Goal: Transaction & Acquisition: Purchase product/service

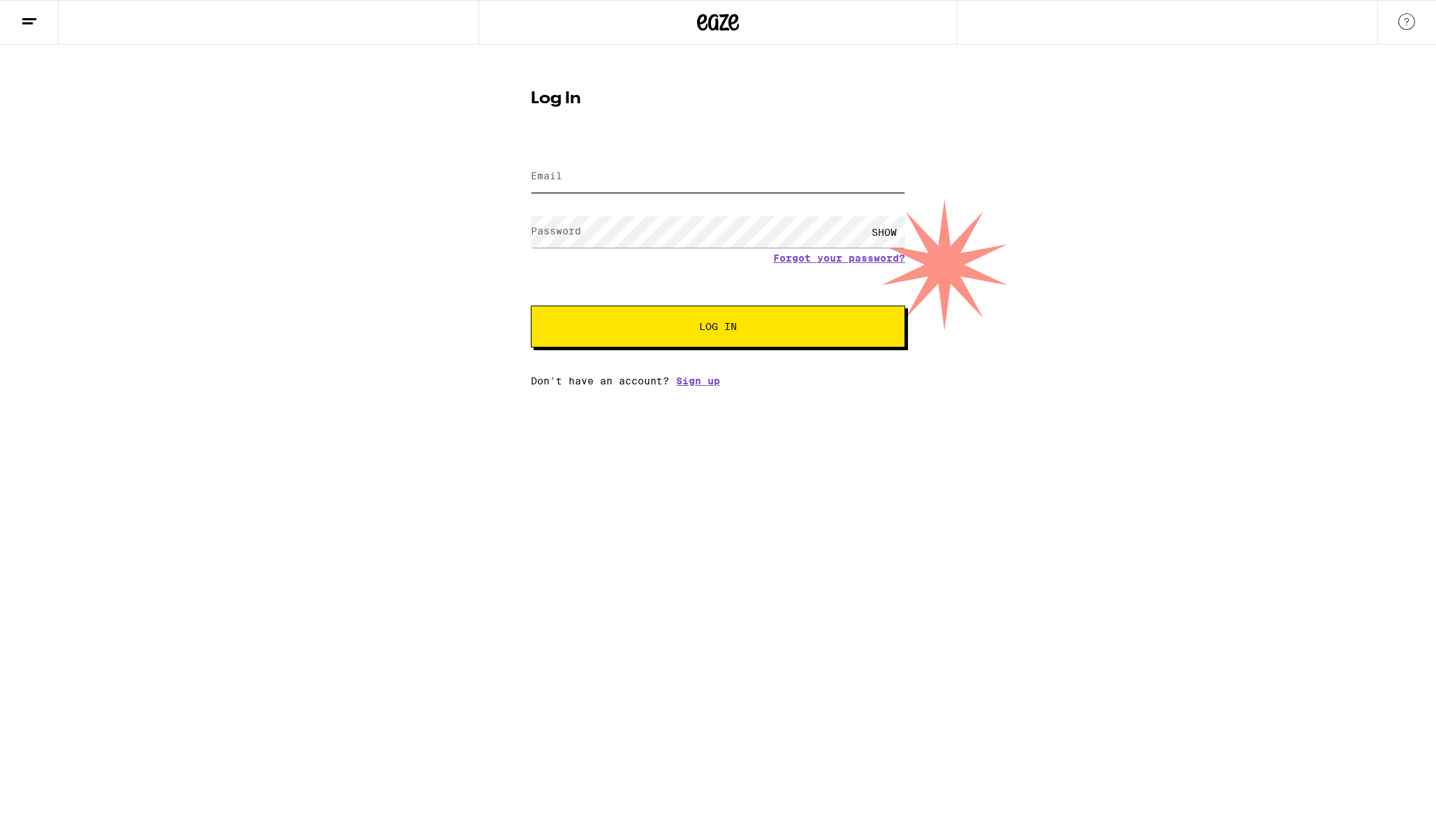
click at [669, 181] on input "Email" at bounding box center [717, 177] width 374 height 31
type input "[EMAIL_ADDRESS][DOMAIN_NAME]"
click at [670, 325] on span "Log In" at bounding box center [718, 326] width 261 height 10
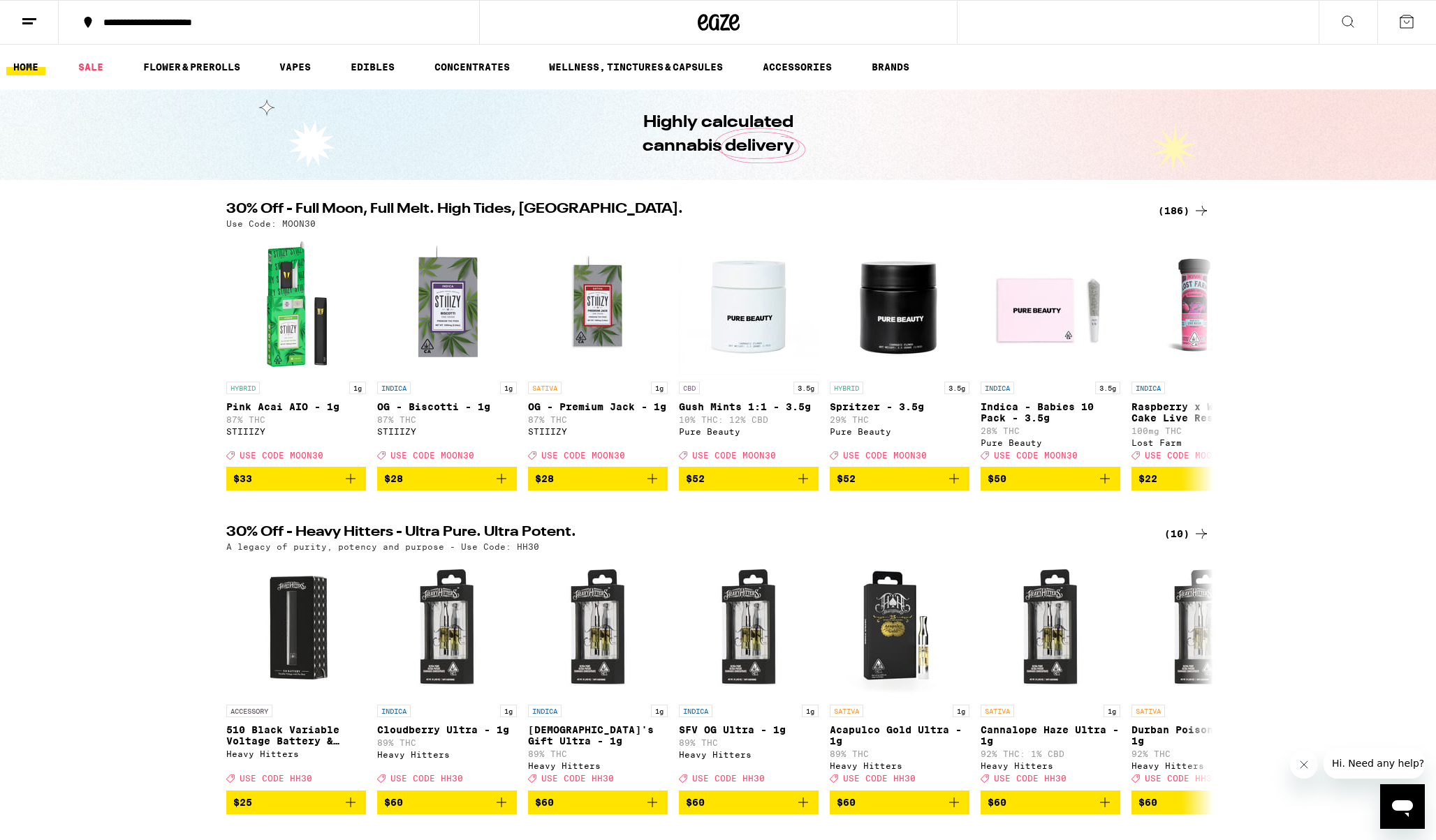
click at [164, 24] on div "**********" at bounding box center [277, 22] width 362 height 10
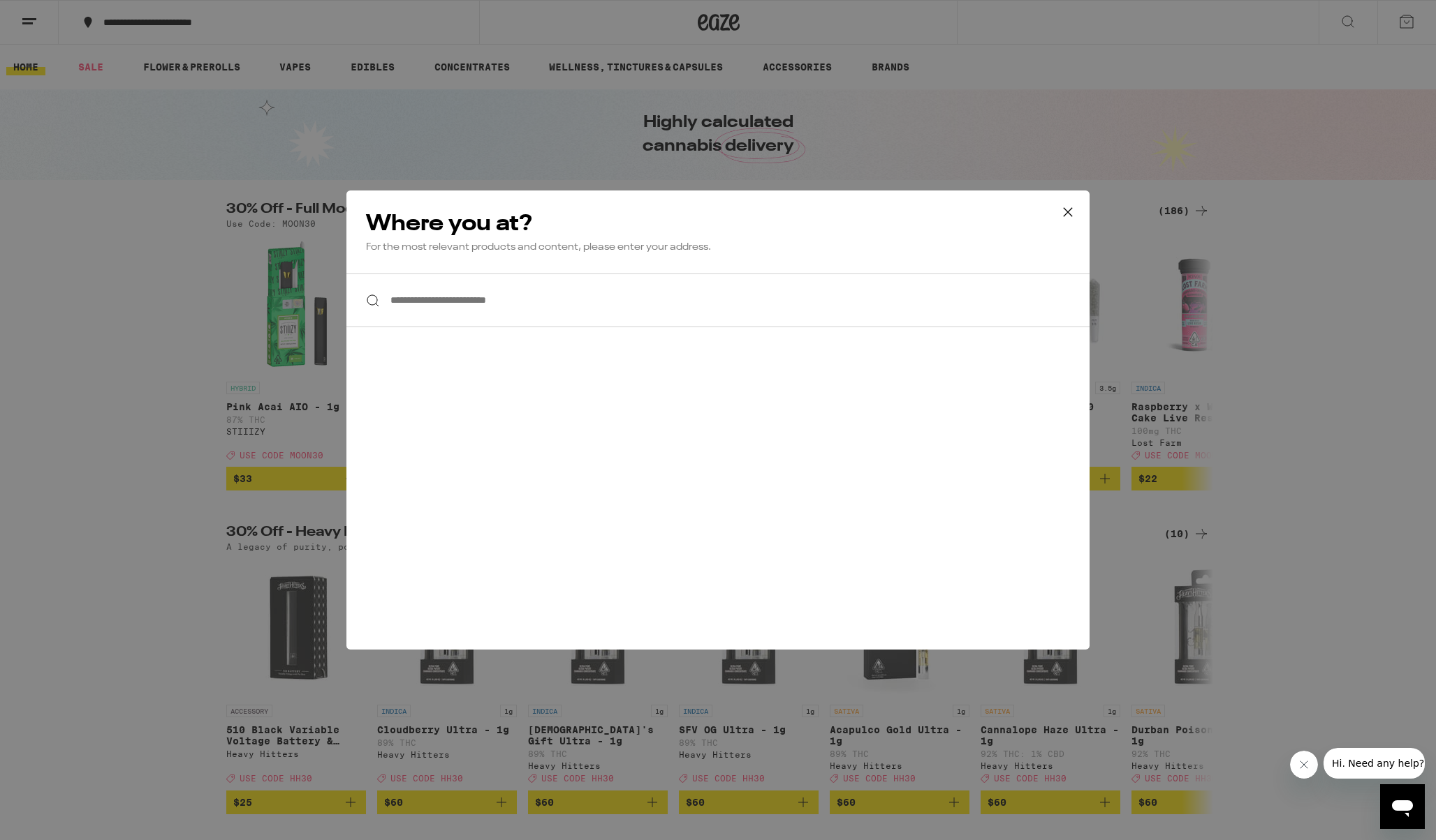
click at [449, 293] on input "**********" at bounding box center [718, 301] width 743 height 54
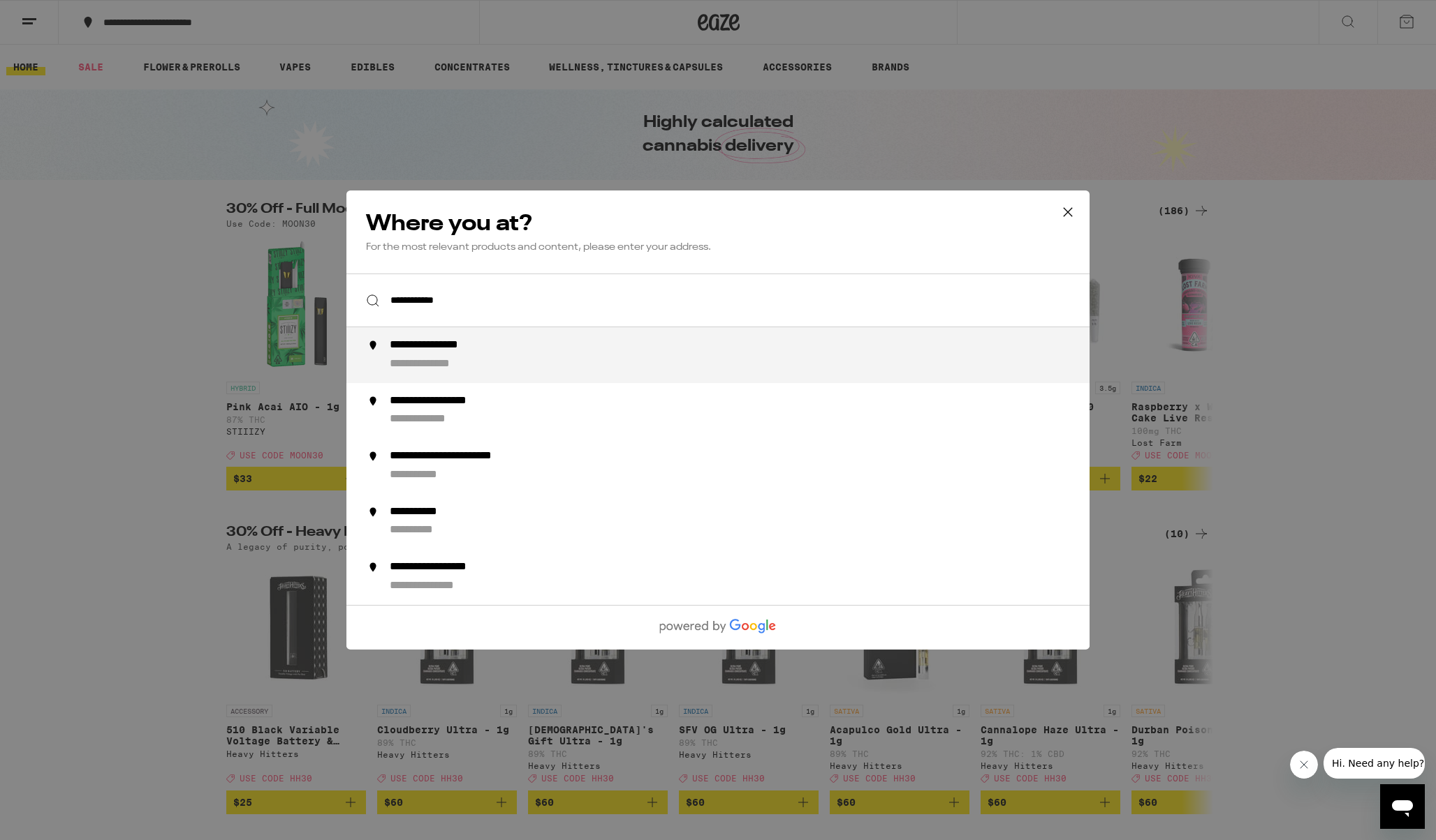
click at [448, 353] on div "**********" at bounding box center [447, 345] width 115 height 14
type input "**********"
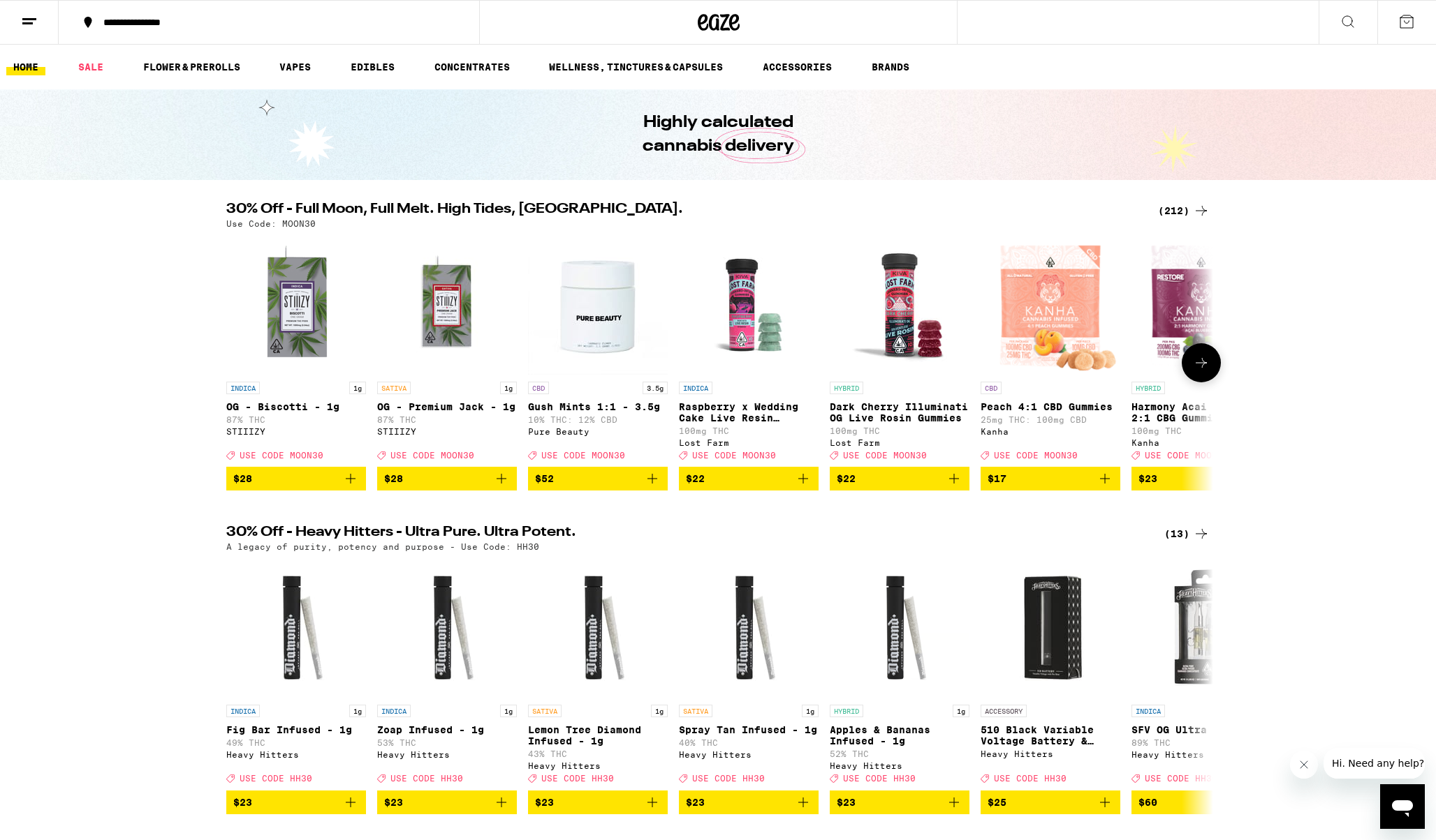
click at [1192, 371] on icon at bounding box center [1200, 362] width 17 height 17
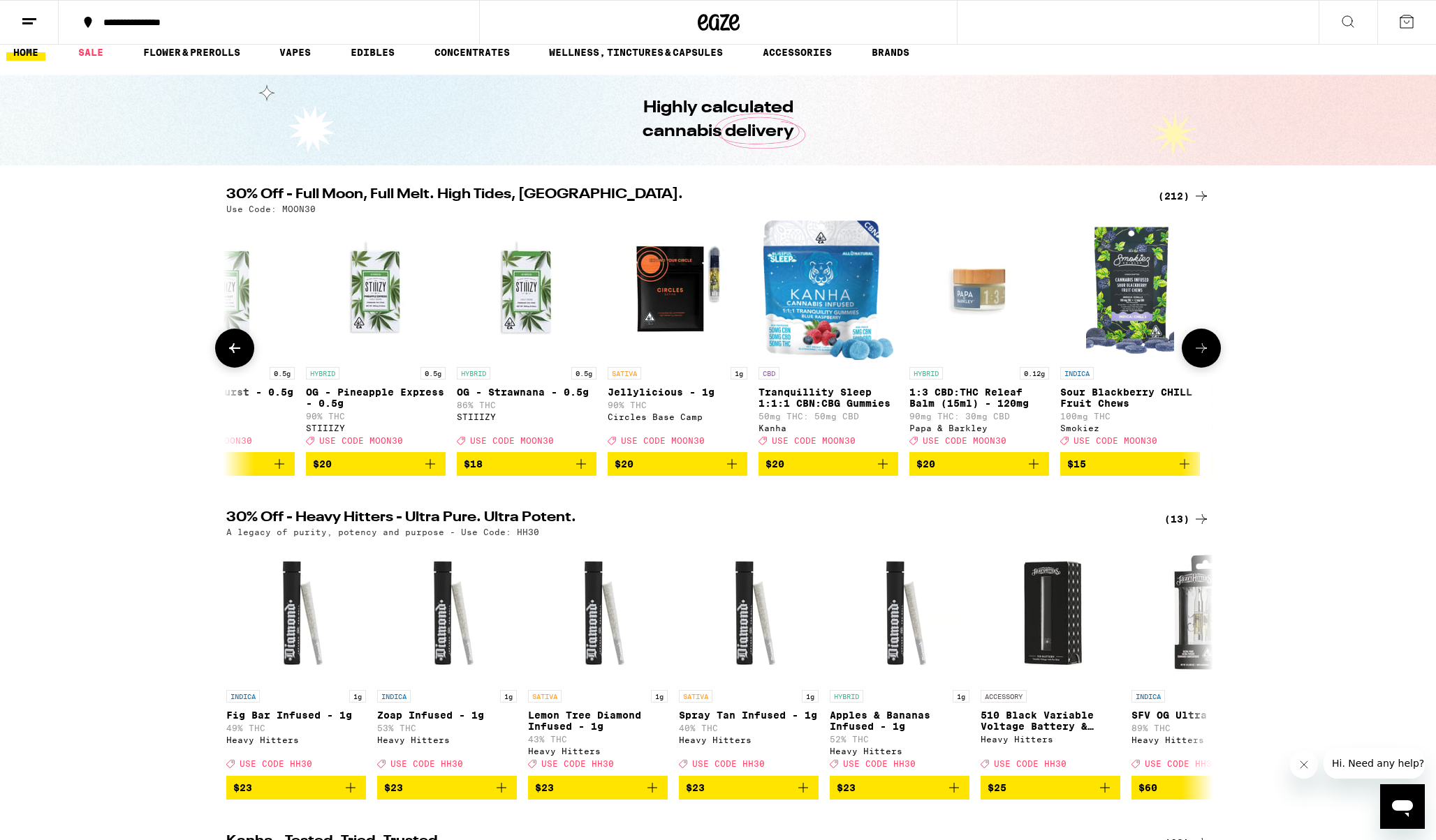
scroll to position [0, 15296]
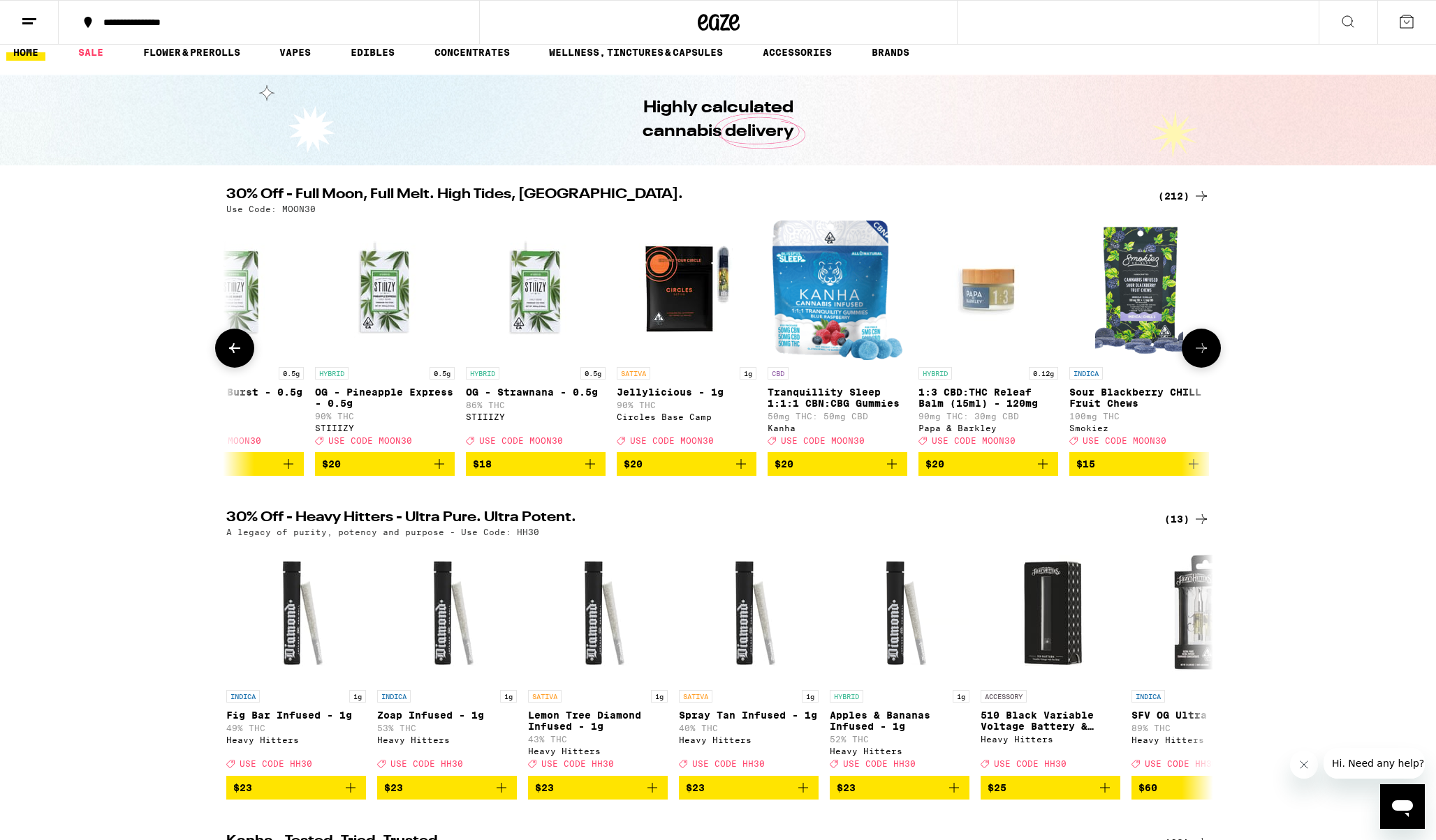
click at [699, 319] on img "Open page for Jellylicious - 1g from Circles Base Camp" at bounding box center [686, 290] width 139 height 139
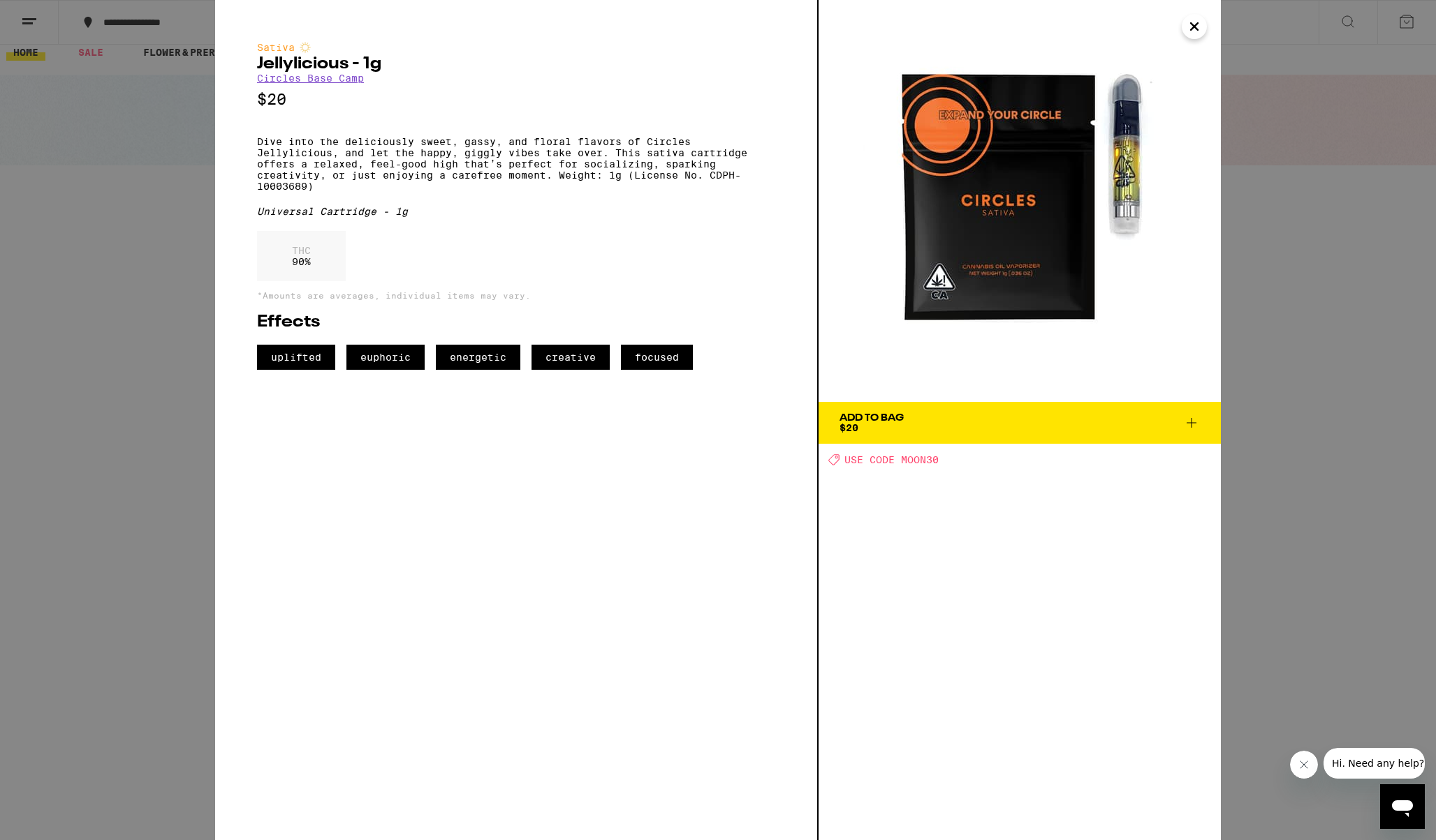
click at [1306, 200] on div "Sativa Jellylicious - 1g Circles Base Camp $20 Dive into the deliciously sweet,…" at bounding box center [718, 420] width 1436 height 840
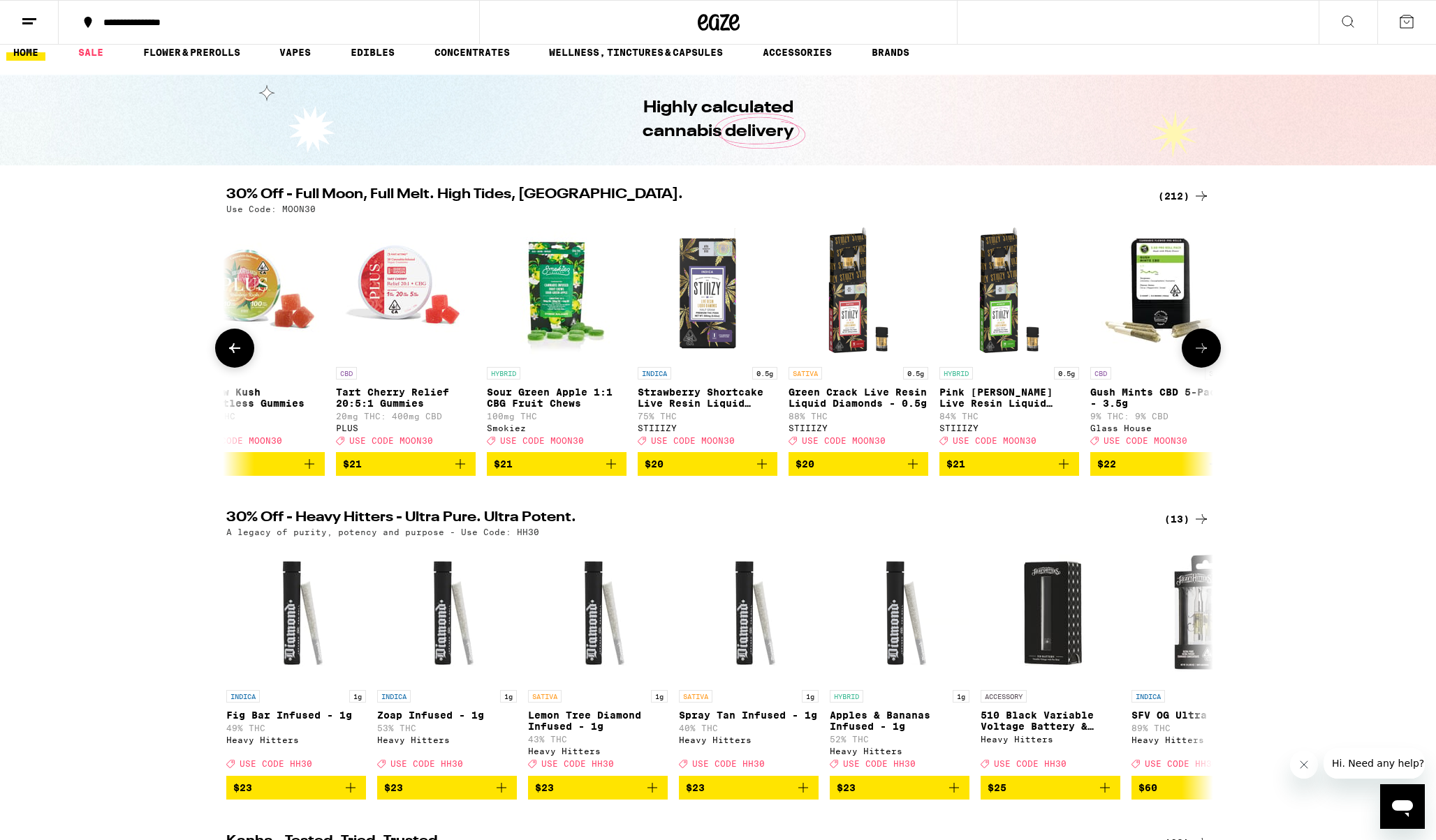
scroll to position [0, 16785]
click at [1061, 472] on icon "Add to bag" at bounding box center [1062, 464] width 17 height 17
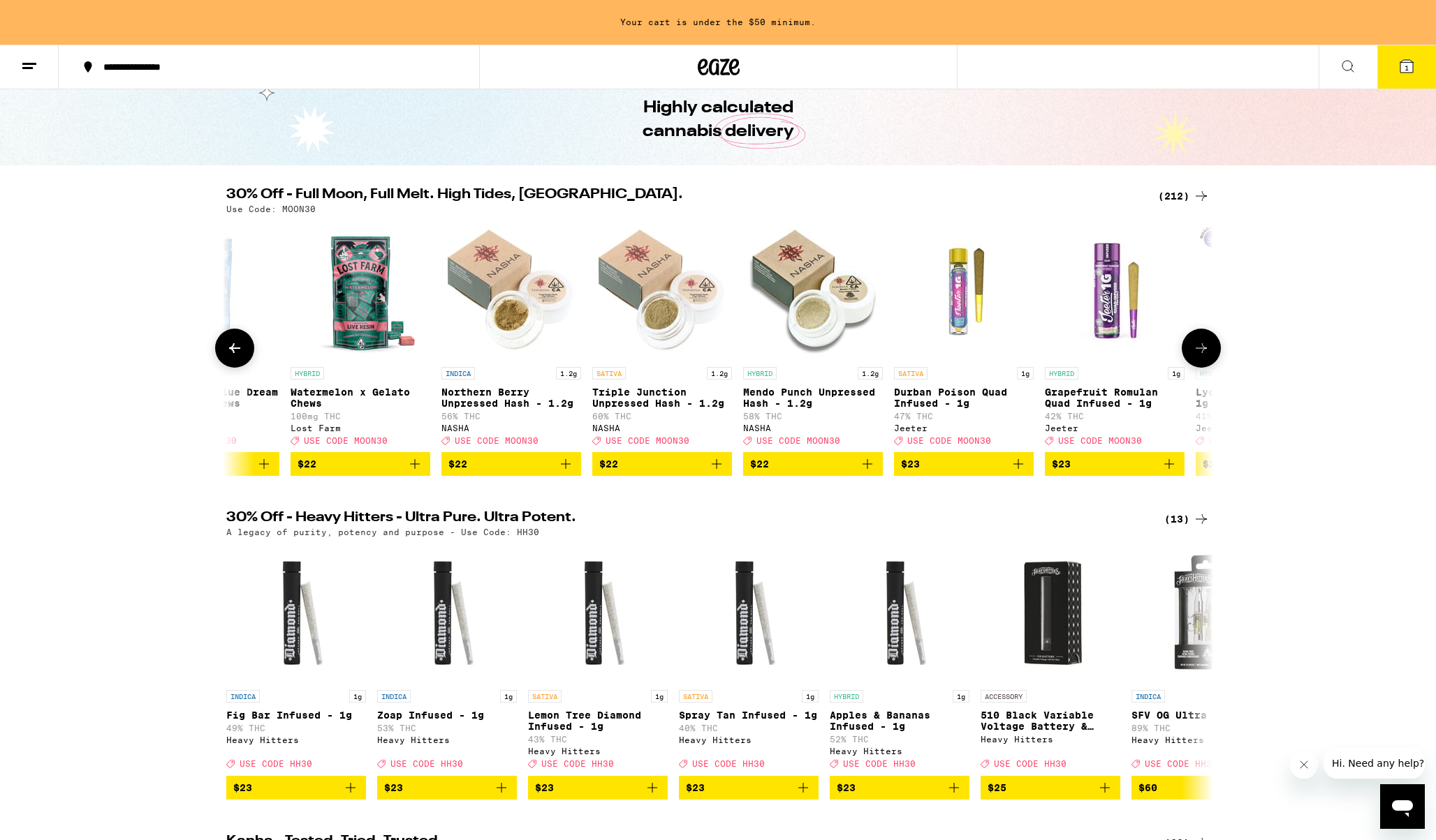
scroll to position [0, 19849]
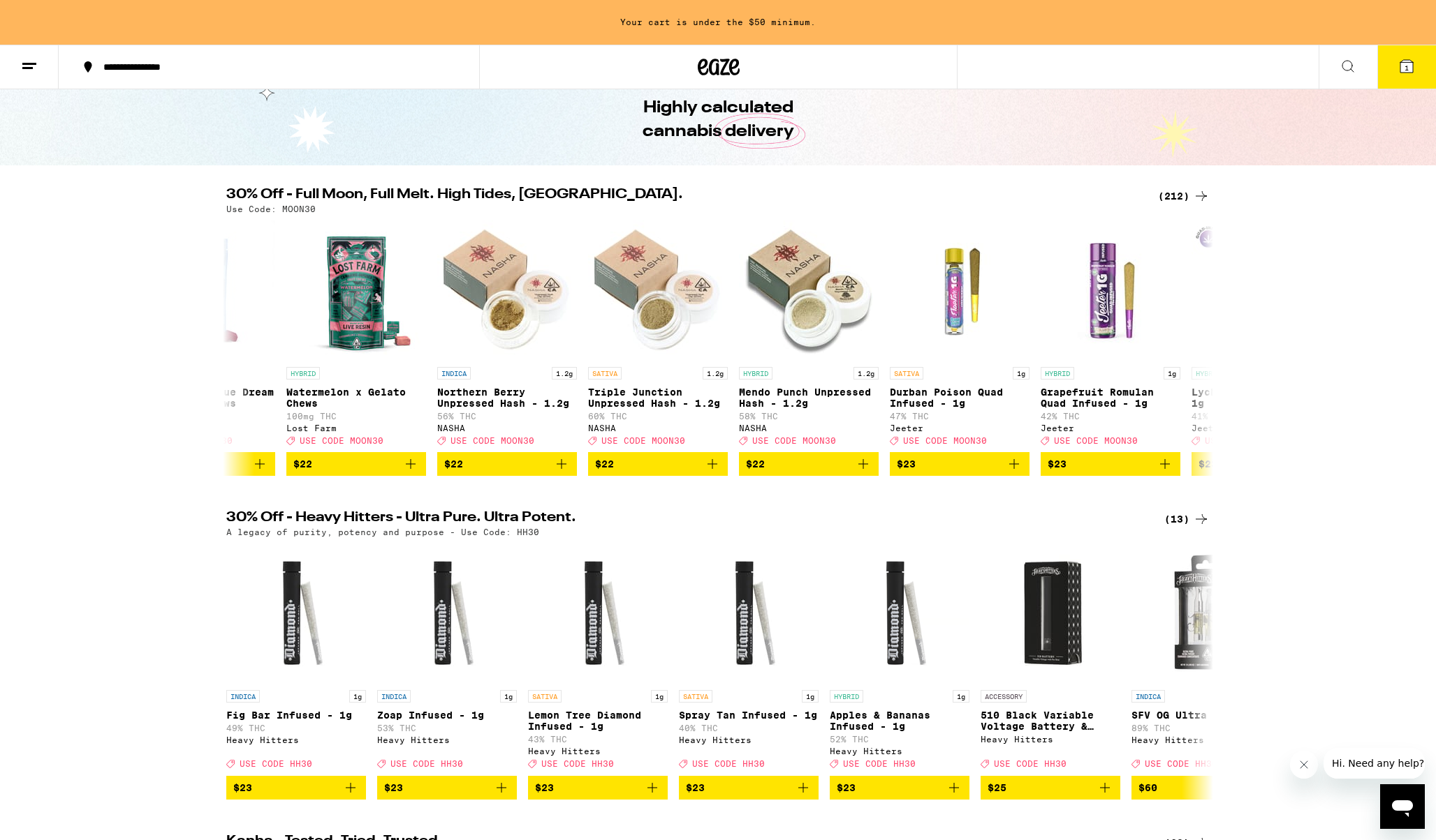
click at [1190, 193] on div "(212)" at bounding box center [1183, 195] width 52 height 17
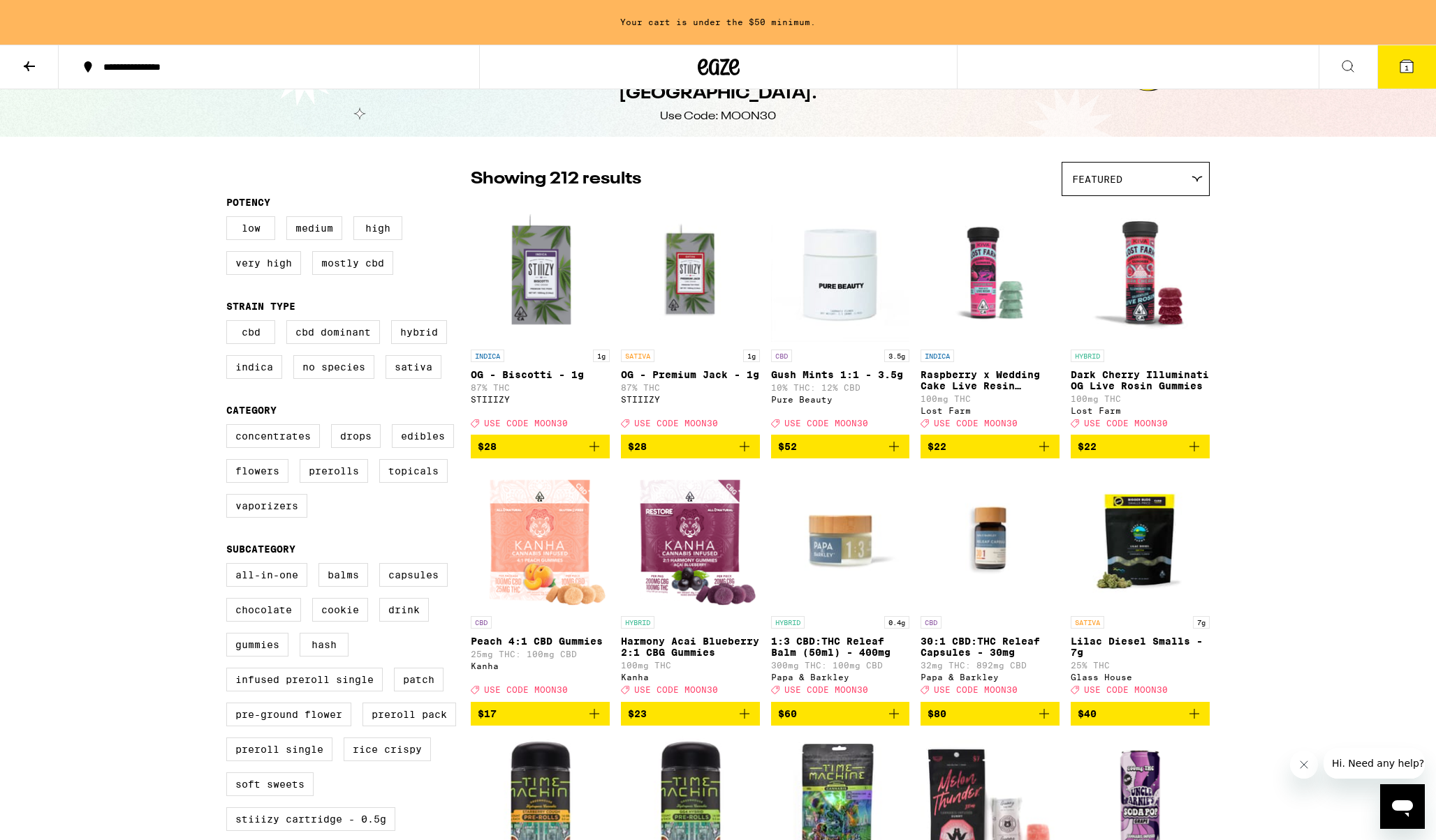
scroll to position [45, 0]
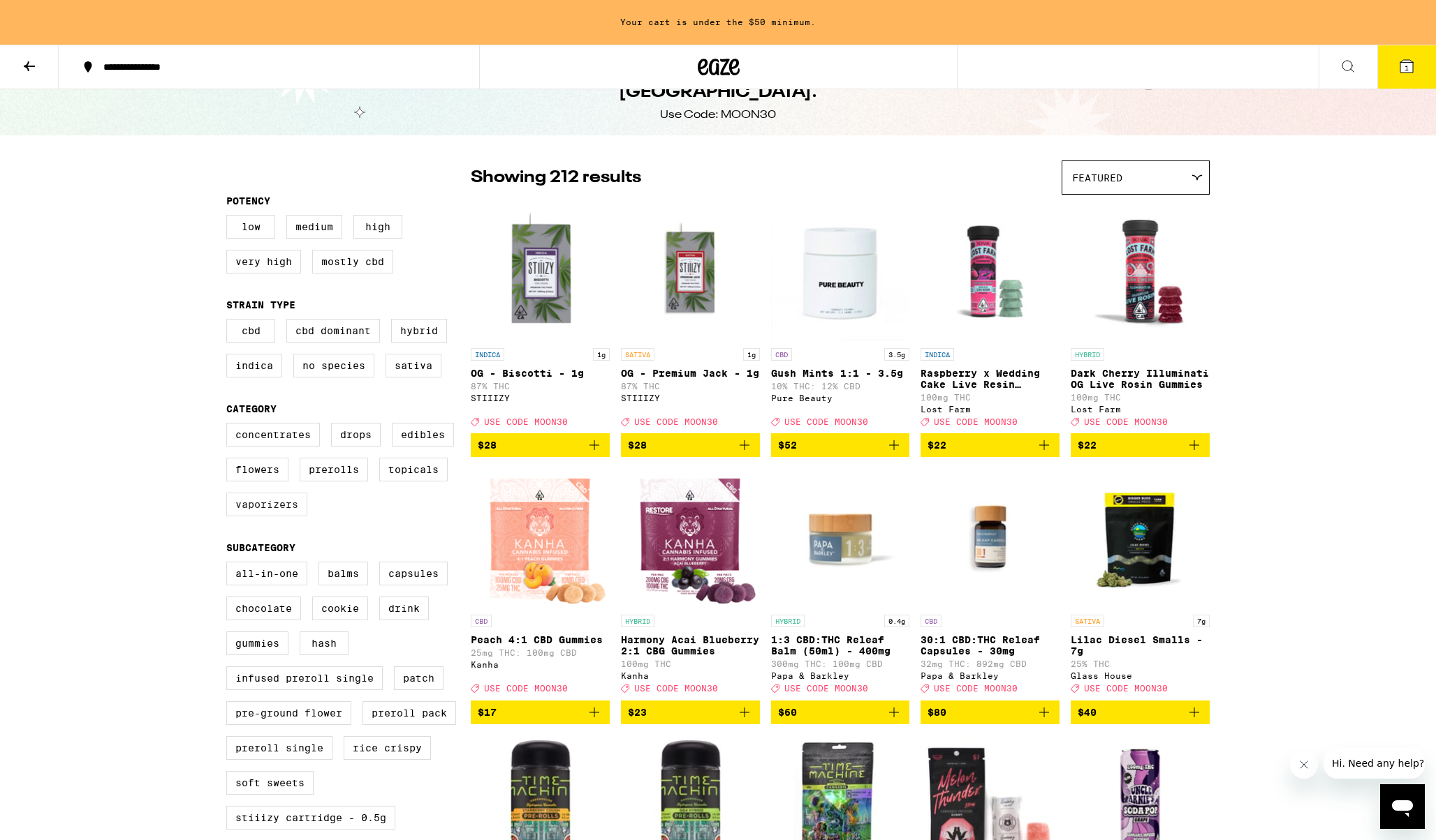
click at [256, 517] on label "Vaporizers" at bounding box center [266, 504] width 81 height 24
click at [230, 426] on input "Vaporizers" at bounding box center [229, 425] width 1 height 1
checkbox input "true"
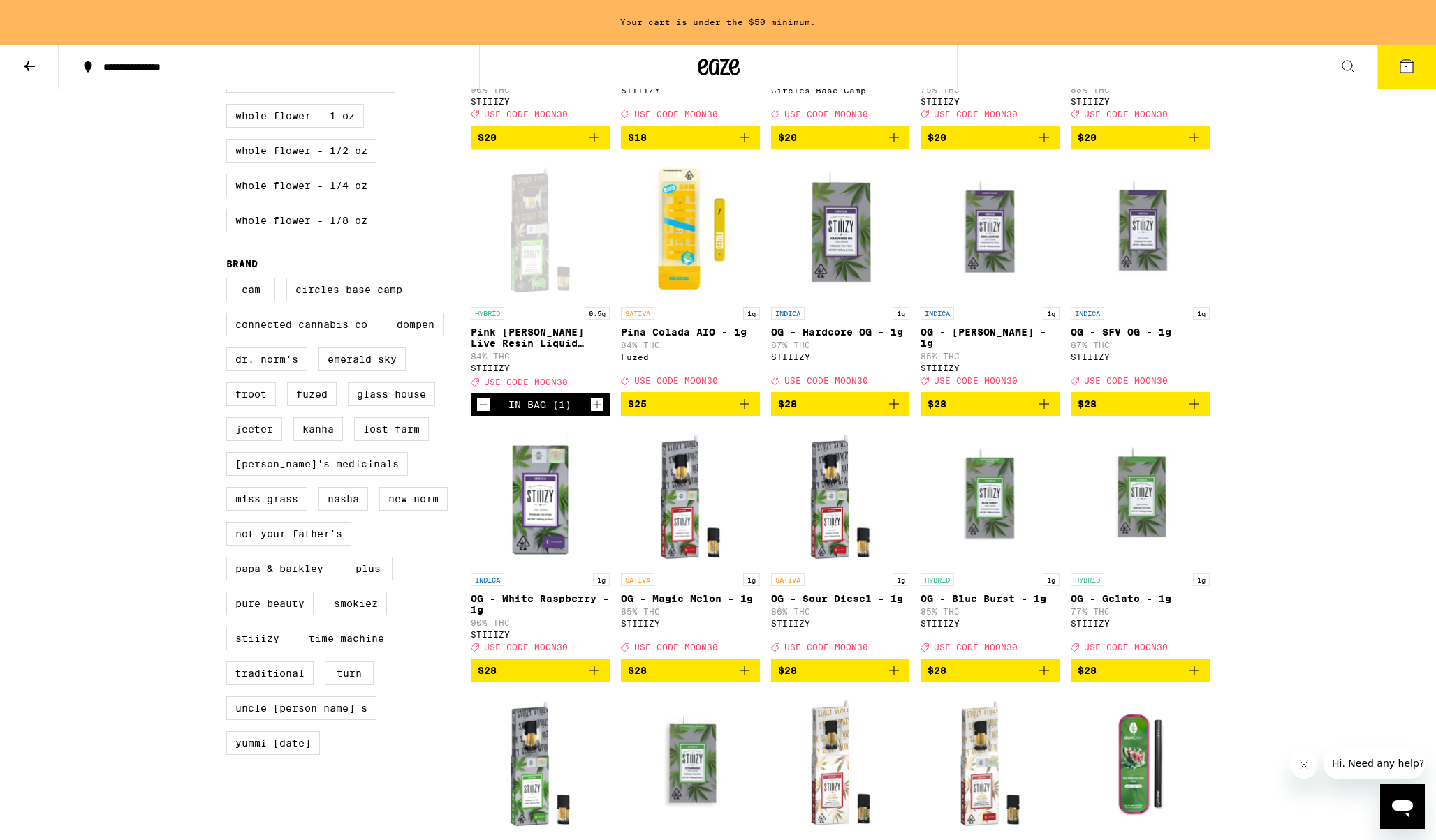
scroll to position [888, 0]
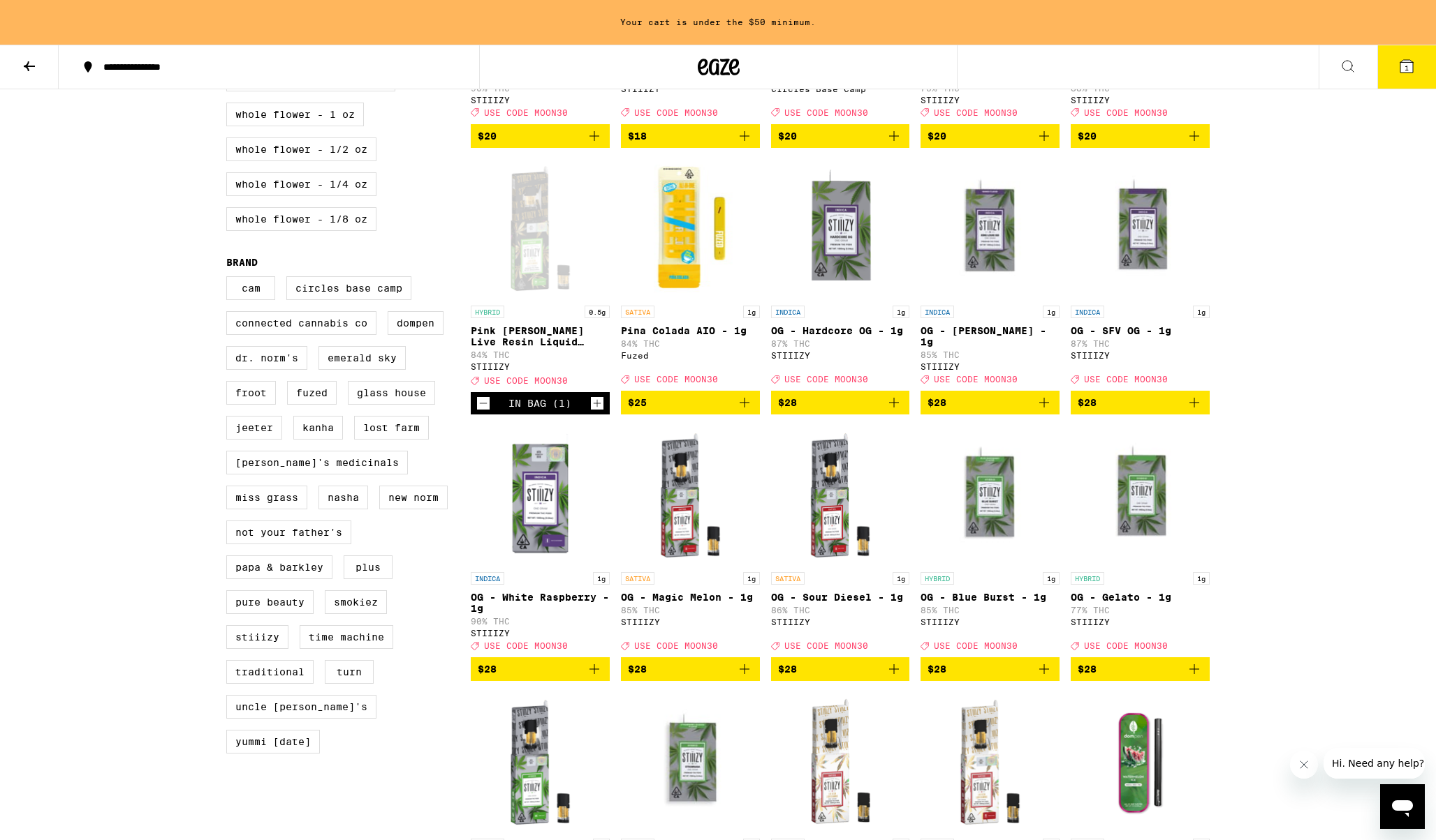
click at [676, 295] on img "Open page for Pina Colada AIO - 1g from Fuzed" at bounding box center [690, 229] width 139 height 139
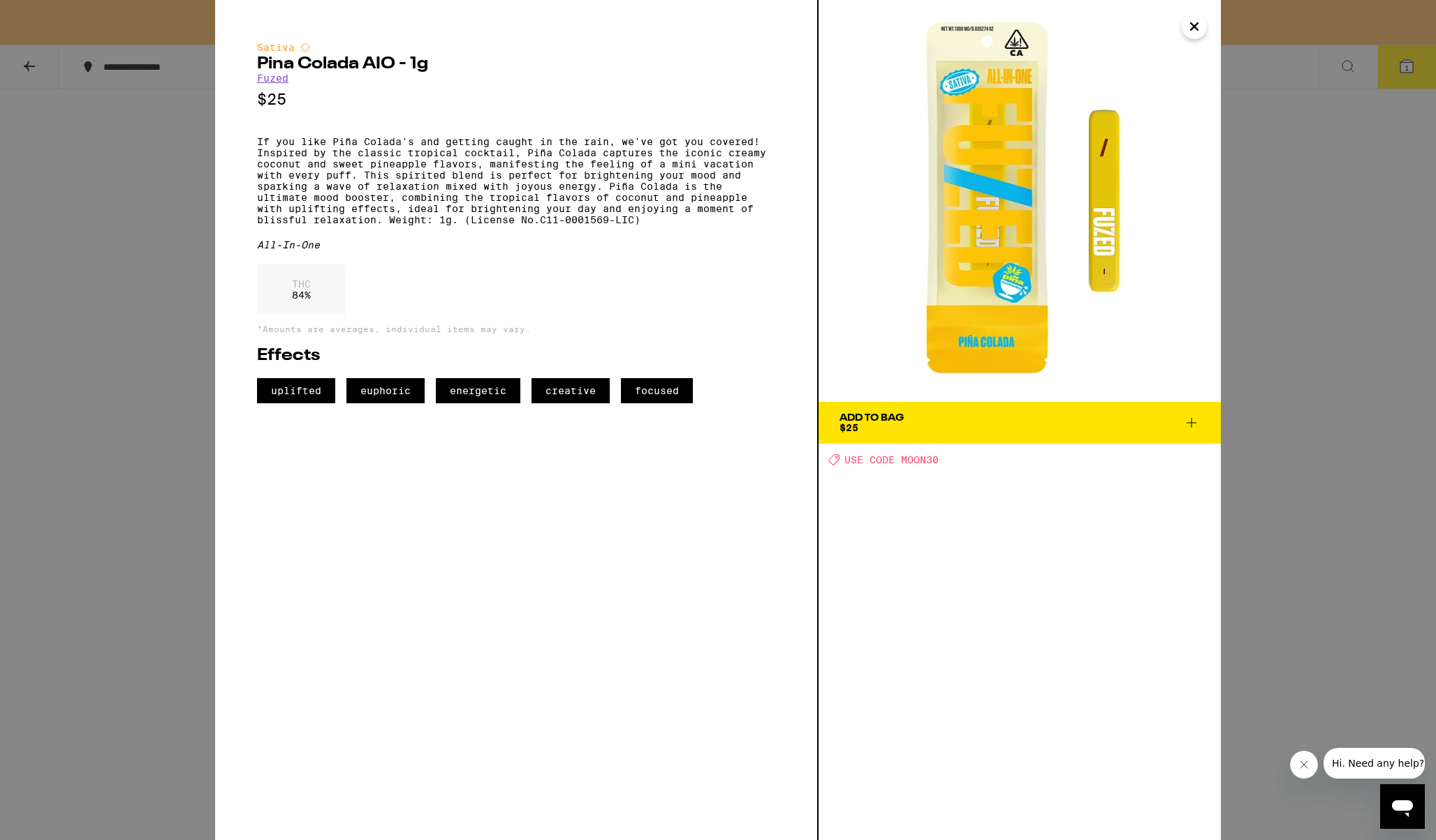
click at [171, 478] on div "Sativa [PERSON_NAME] Colada AIO - 1g Fuzed $25 If you like [PERSON_NAME] Colada…" at bounding box center [718, 420] width 1436 height 840
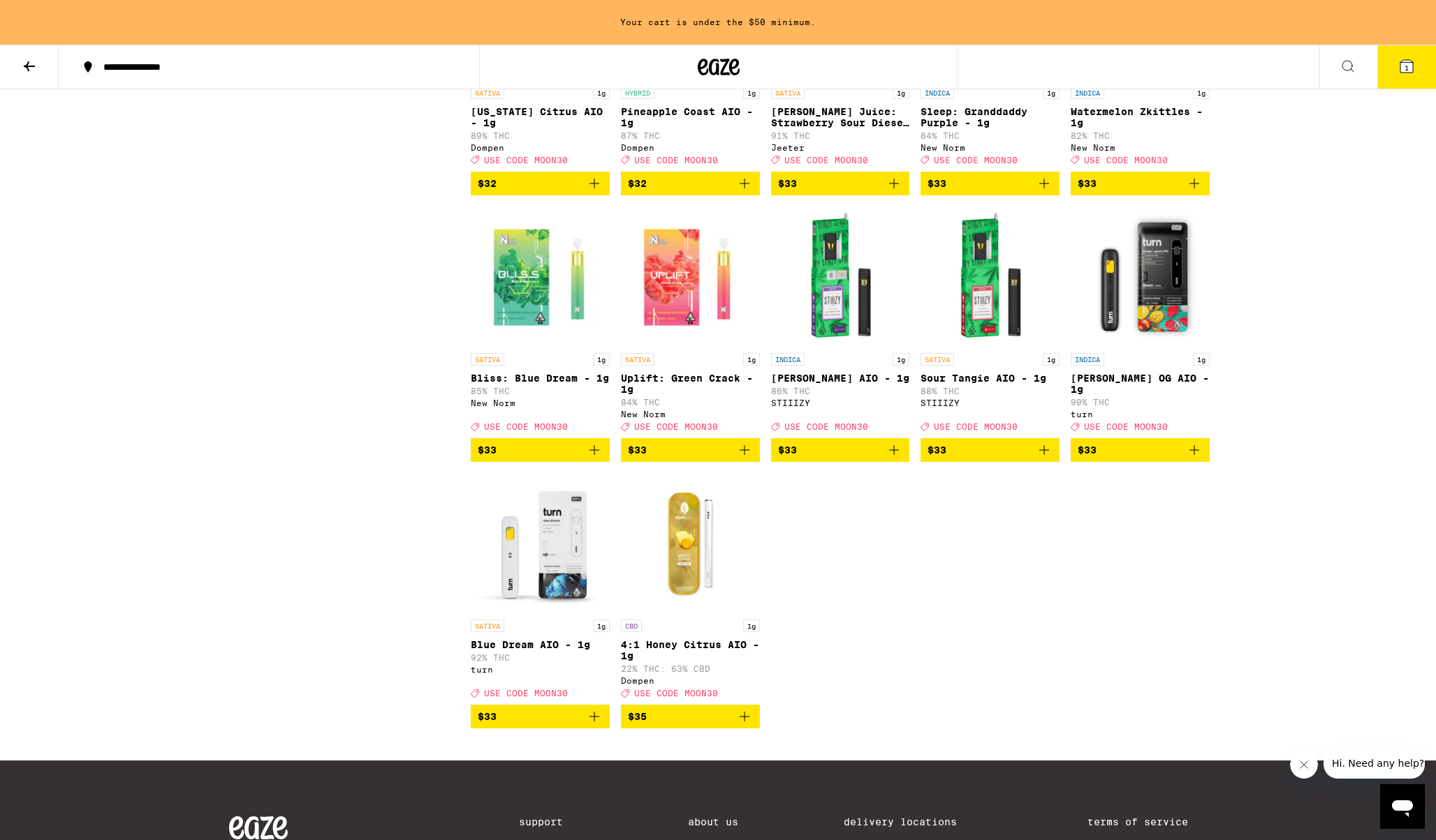
scroll to position [1909, 0]
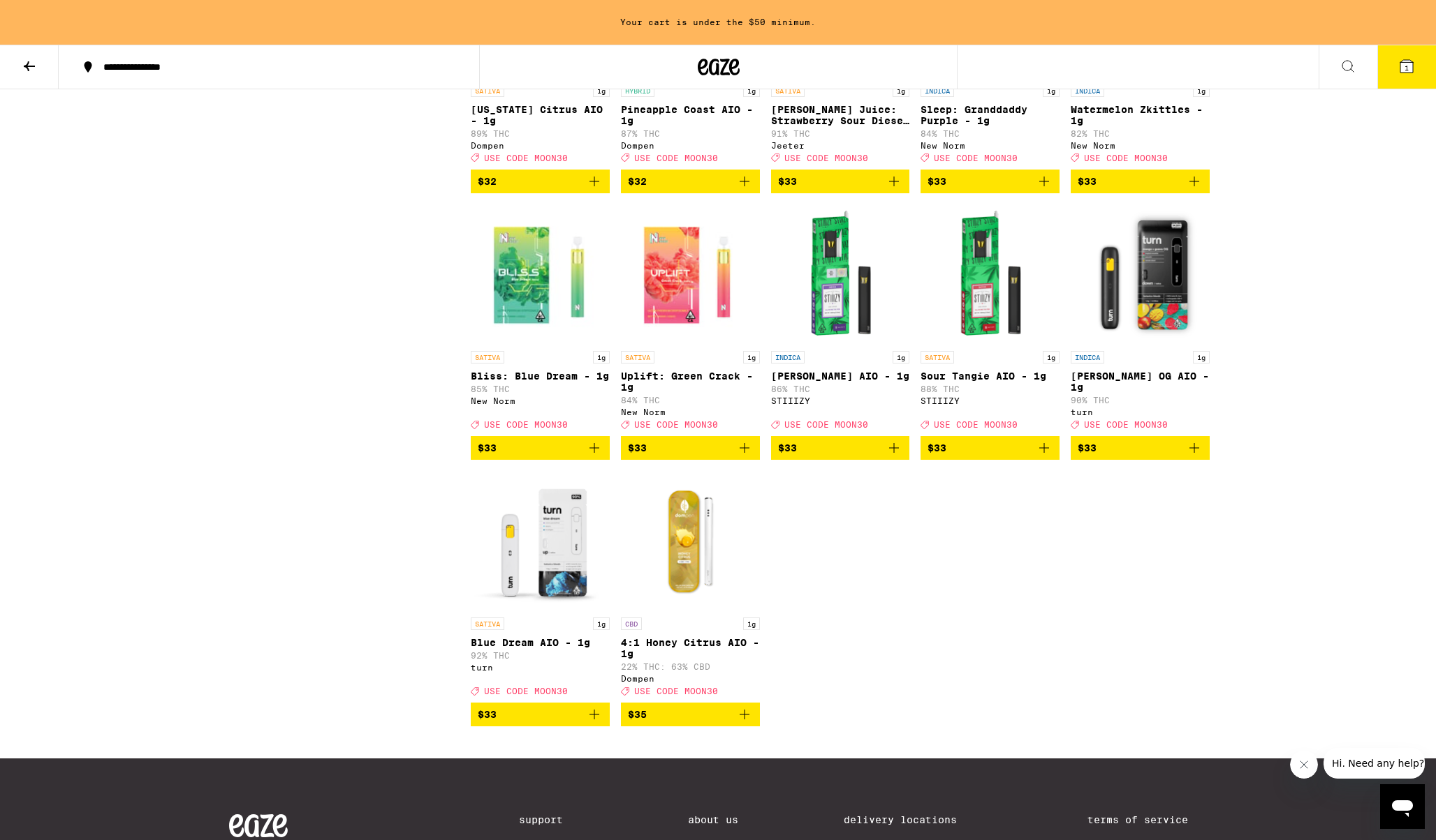
click at [1149, 344] on img "Open page for Mango Guava OG AIO - 1g from turn" at bounding box center [1140, 274] width 139 height 139
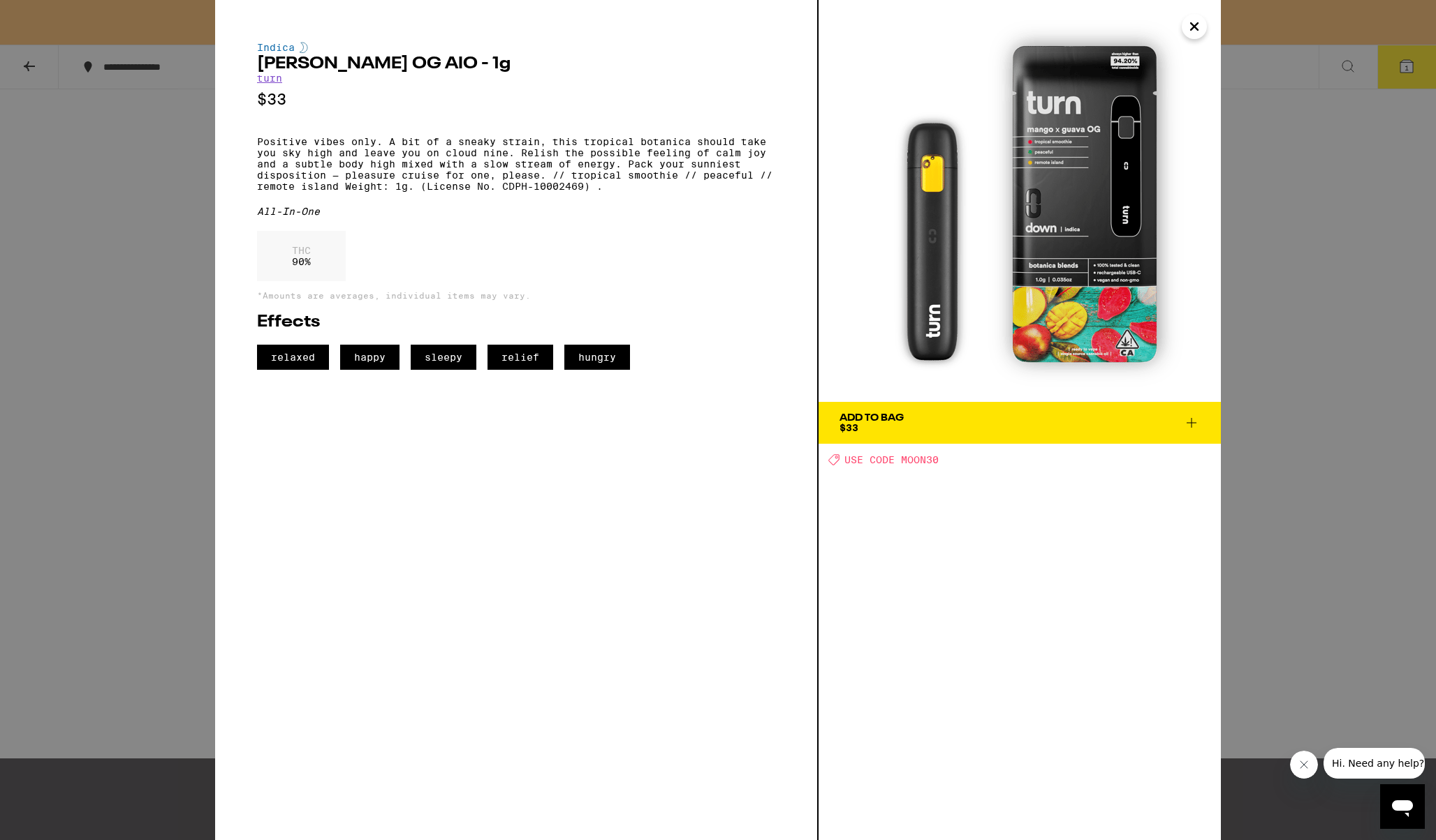
click at [1275, 391] on div "Indica Mango Guava OG AIO - 1g turn $33 Positive vibes only. A bit of a sneaky …" at bounding box center [718, 420] width 1436 height 840
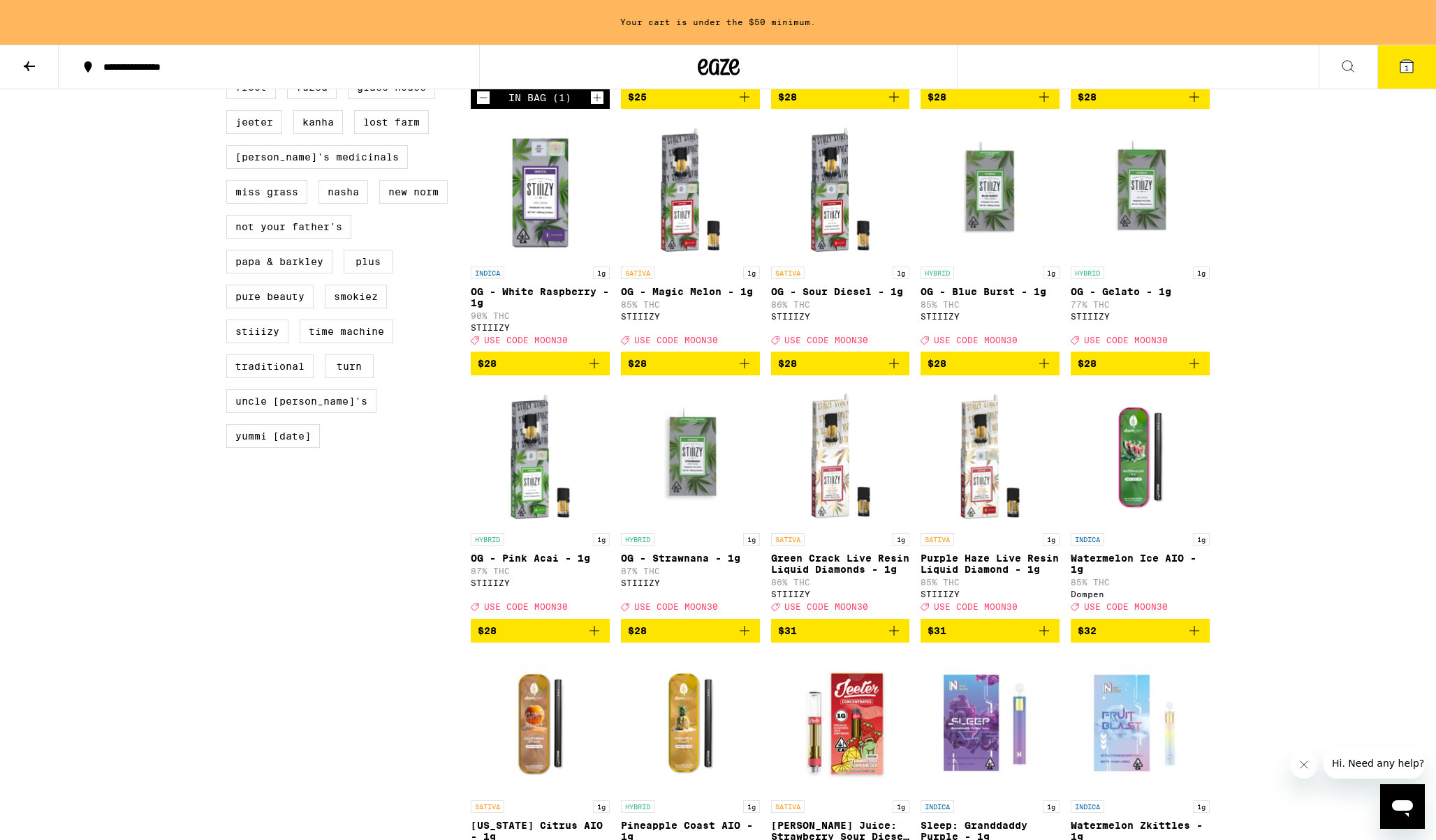
scroll to position [1260, 0]
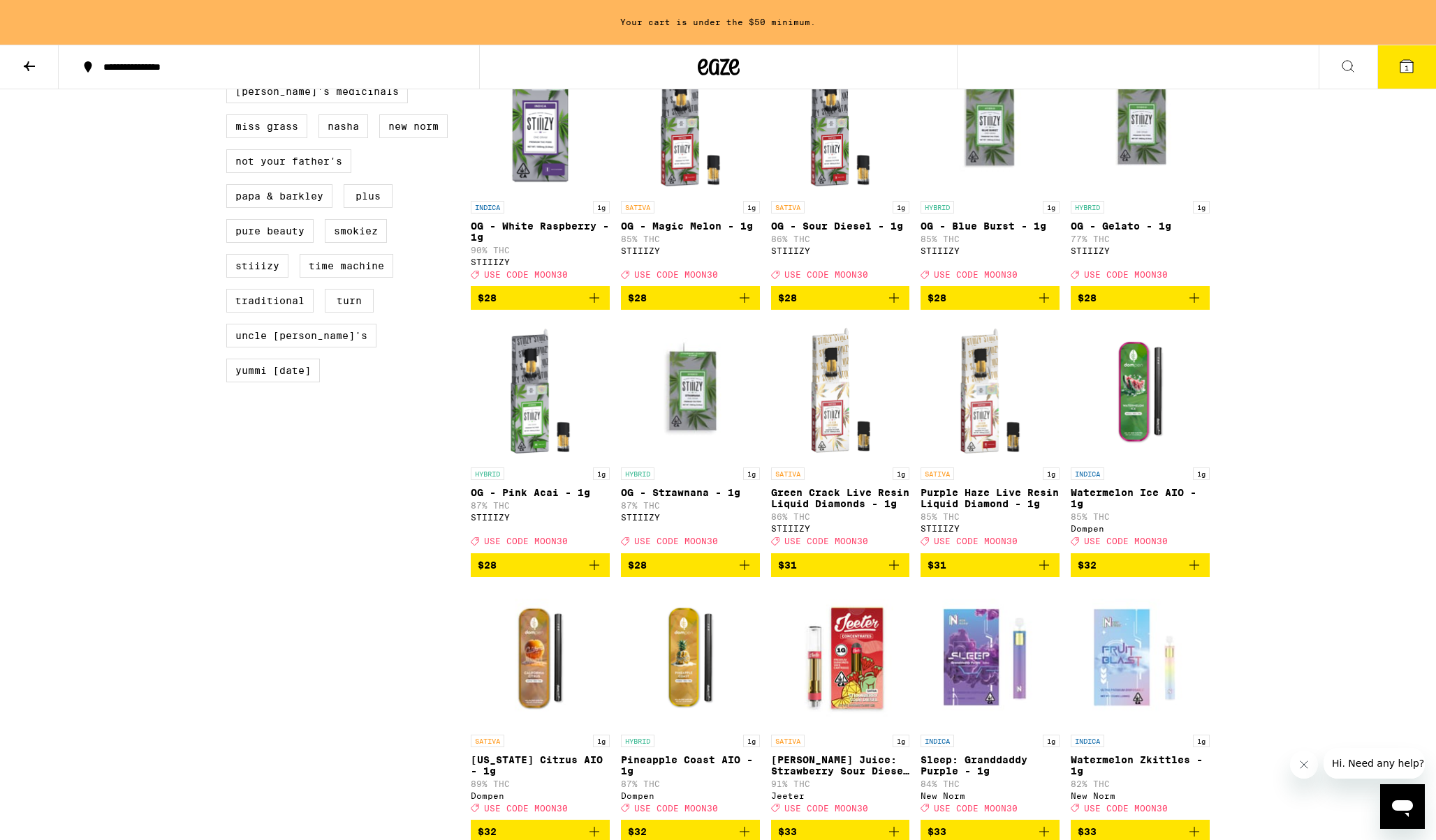
click at [994, 461] on img "Open page for Purple Haze Live Resin Liquid Diamond - 1g from STIIIZY" at bounding box center [990, 391] width 139 height 139
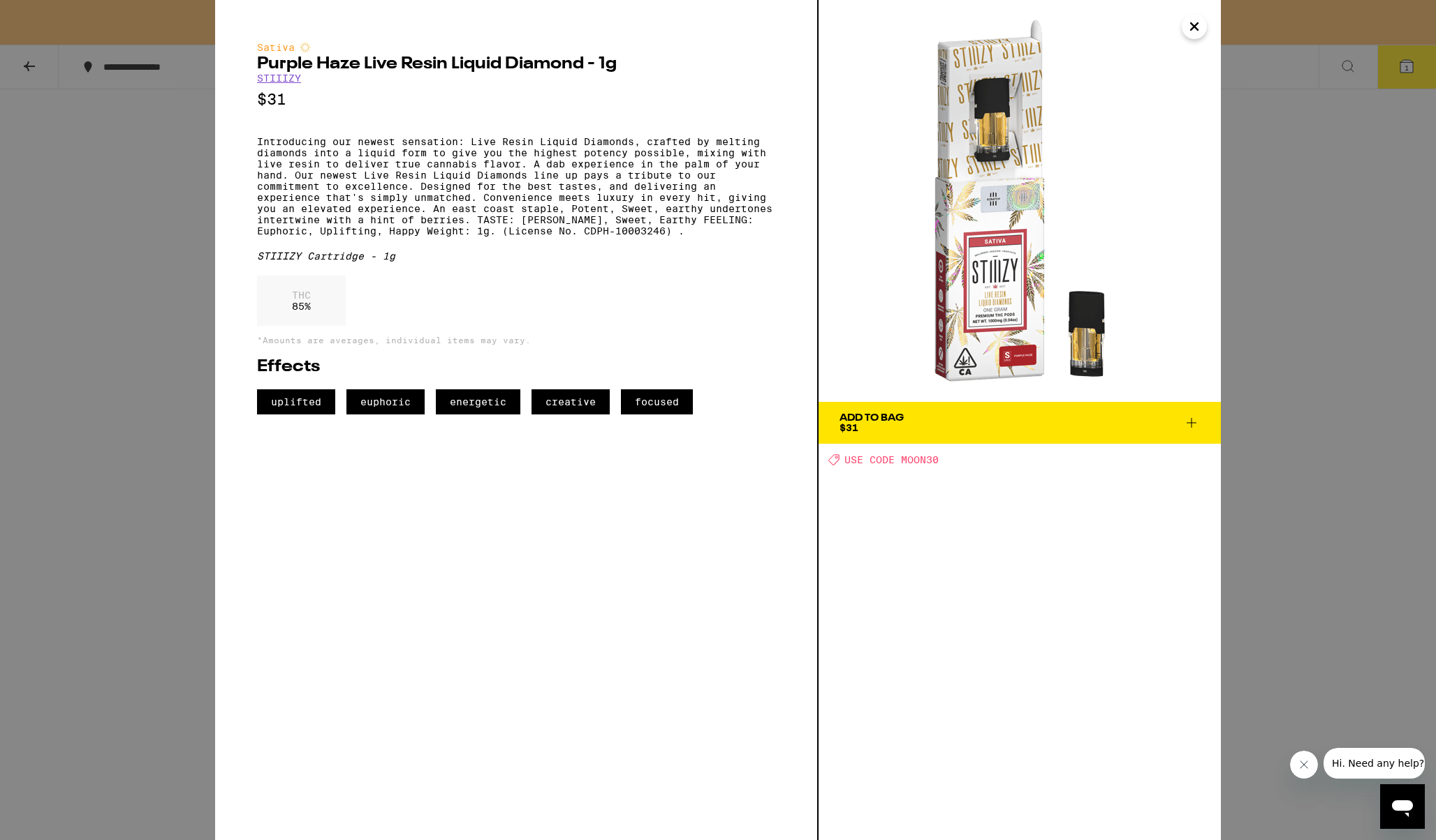
click at [1008, 415] on span "Add To Bag $31" at bounding box center [1019, 423] width 360 height 20
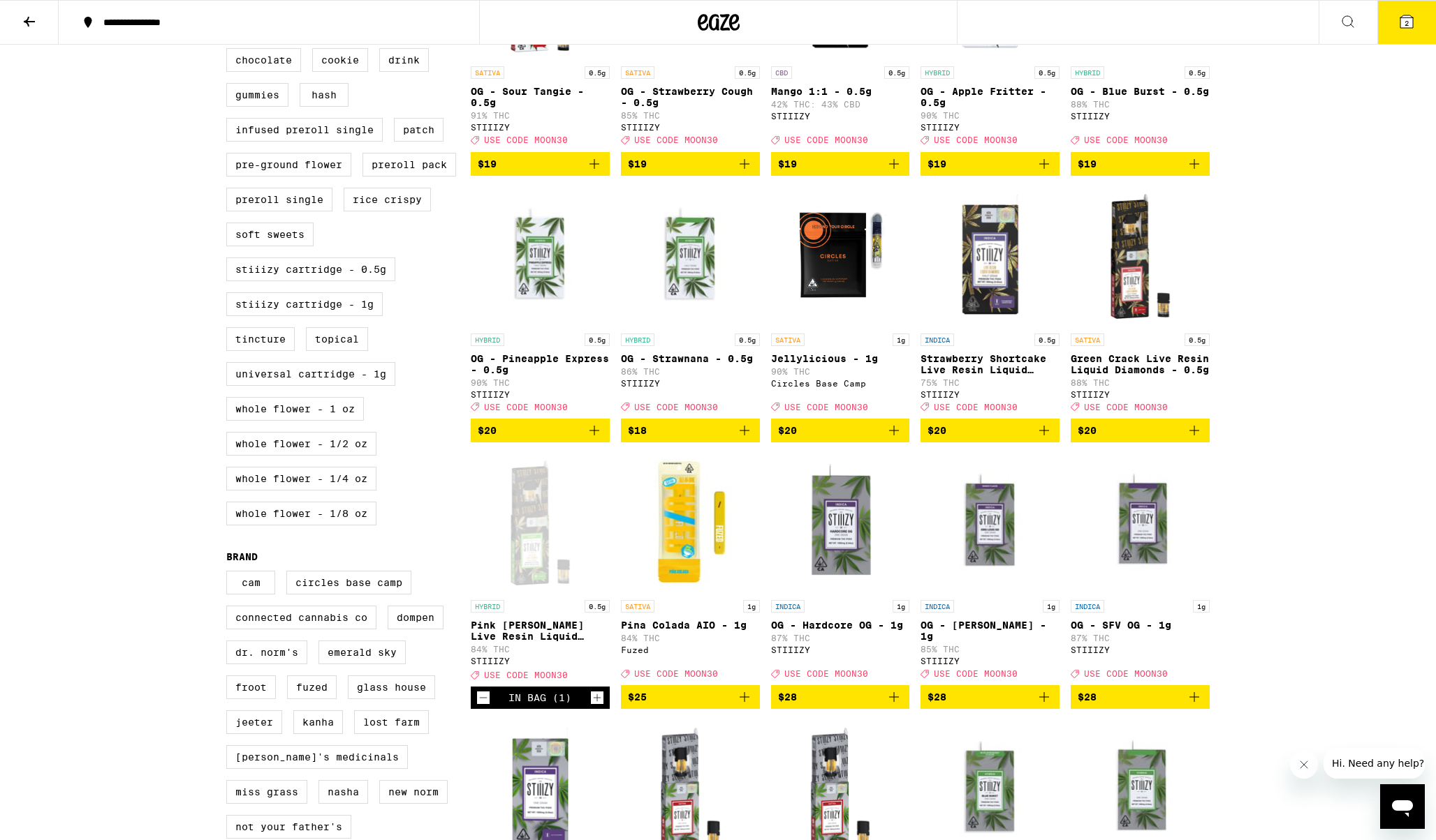
scroll to position [551, 0]
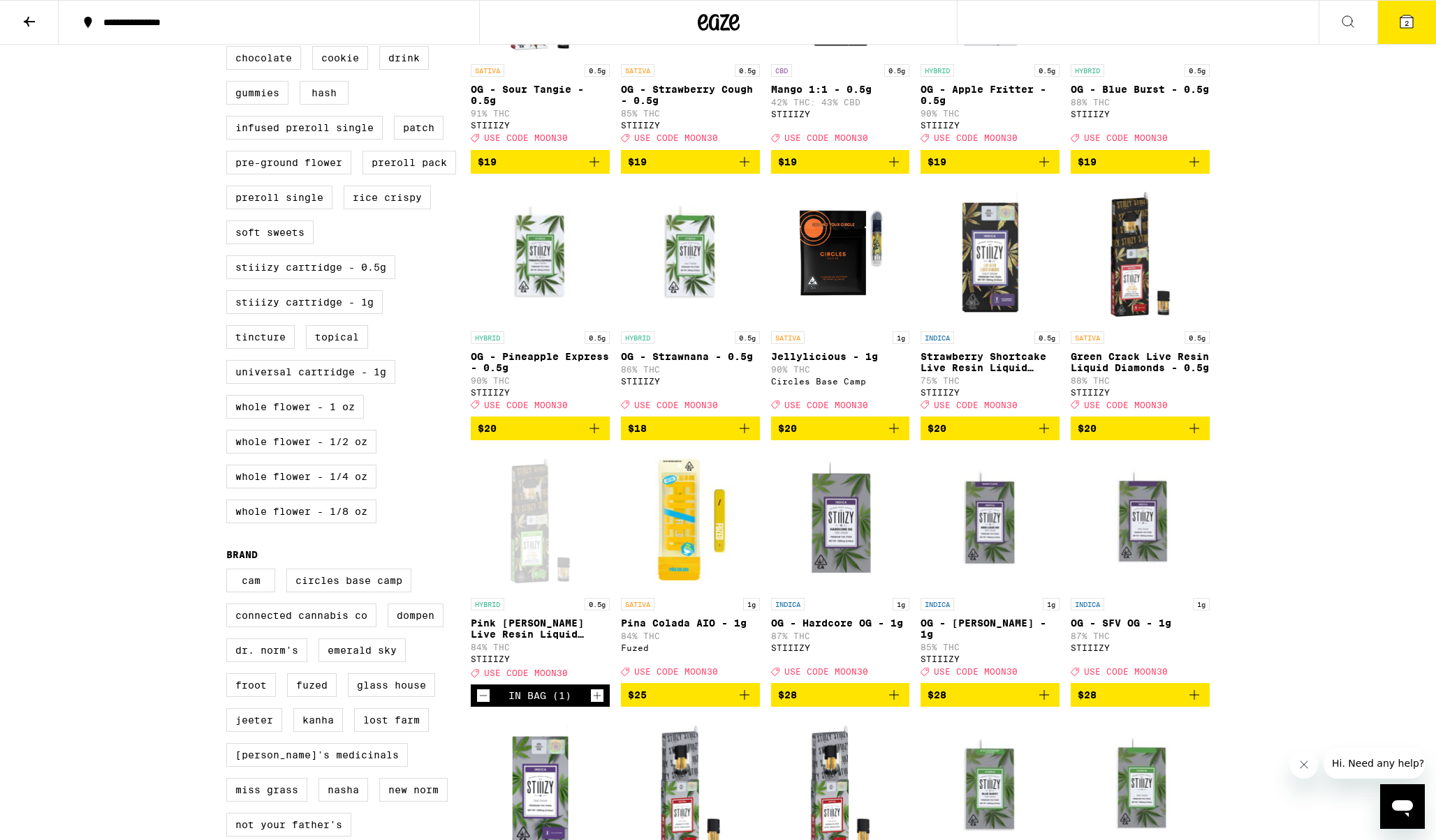
click at [1046, 437] on icon "Add to bag" at bounding box center [1044, 428] width 17 height 17
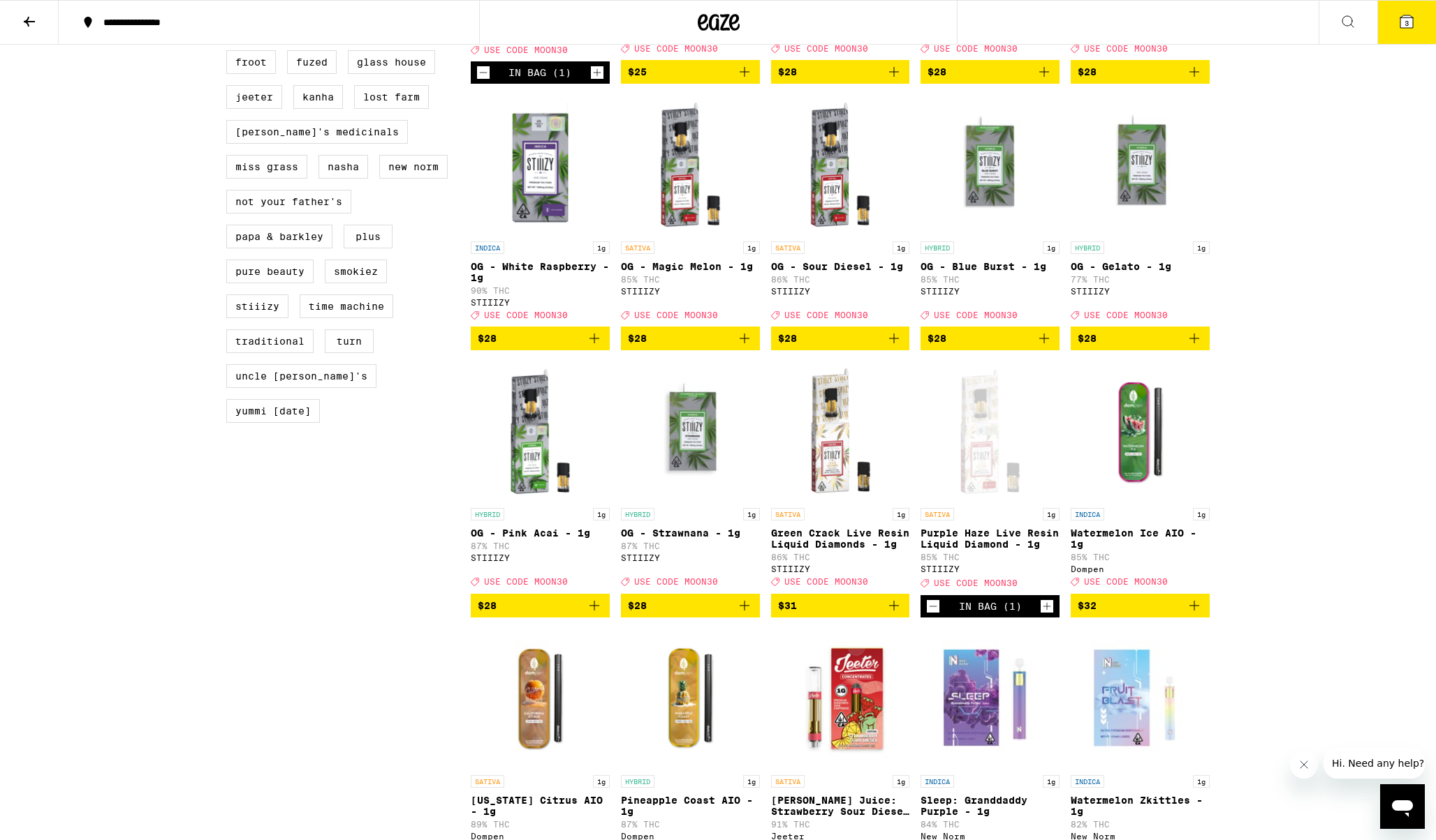
scroll to position [1301, 0]
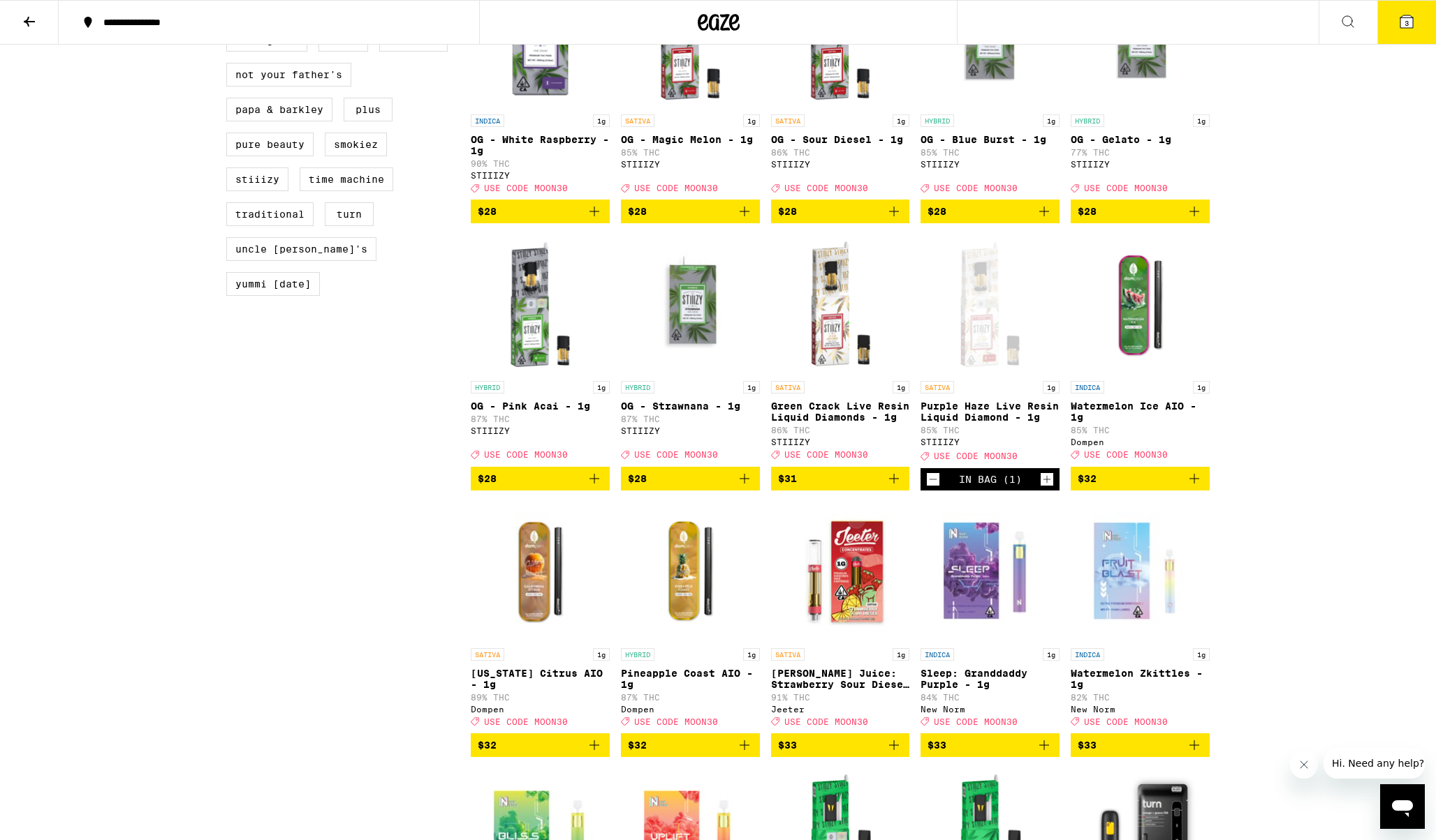
click at [894, 487] on icon "Add to bag" at bounding box center [893, 478] width 17 height 17
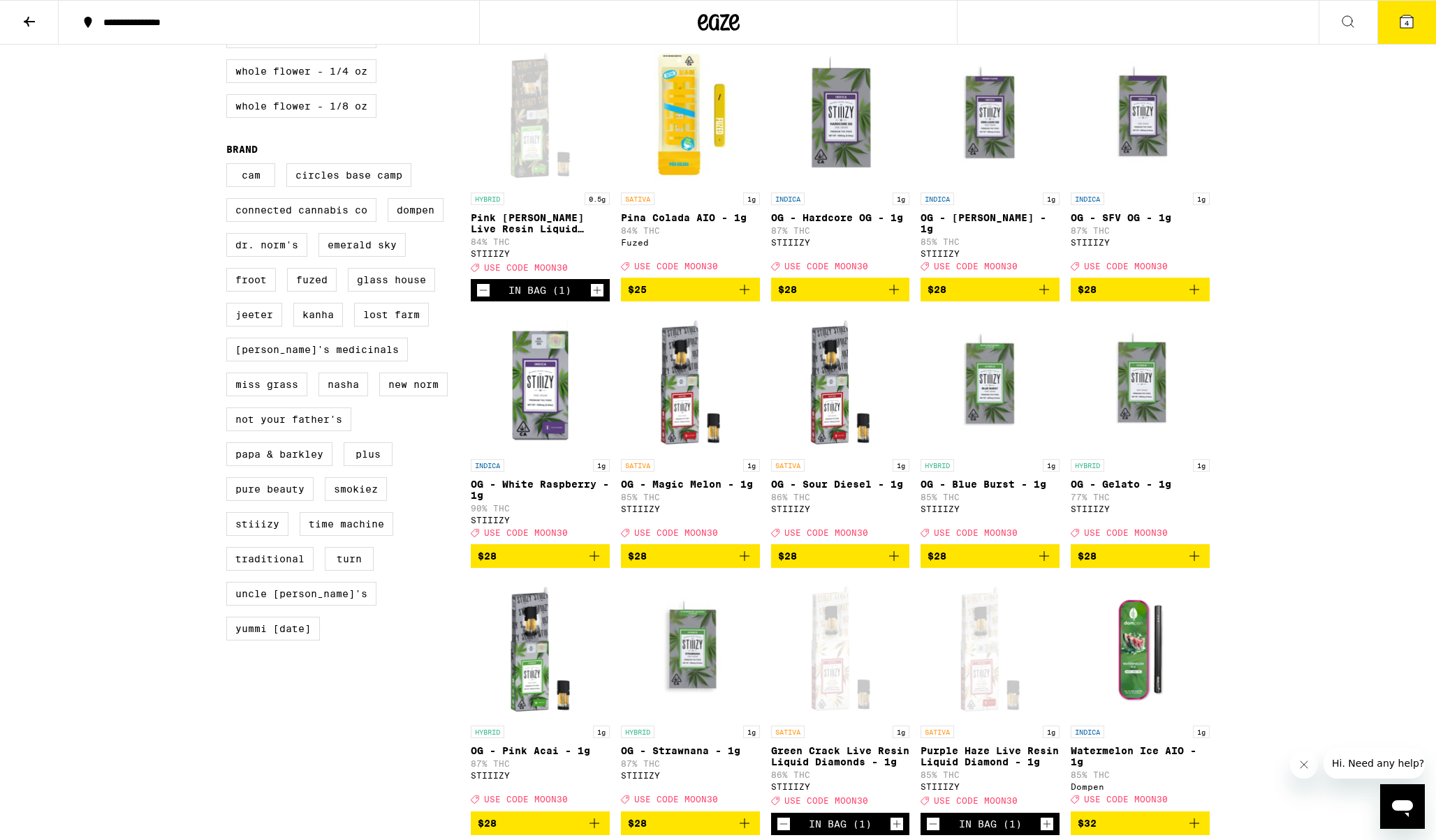
scroll to position [779, 0]
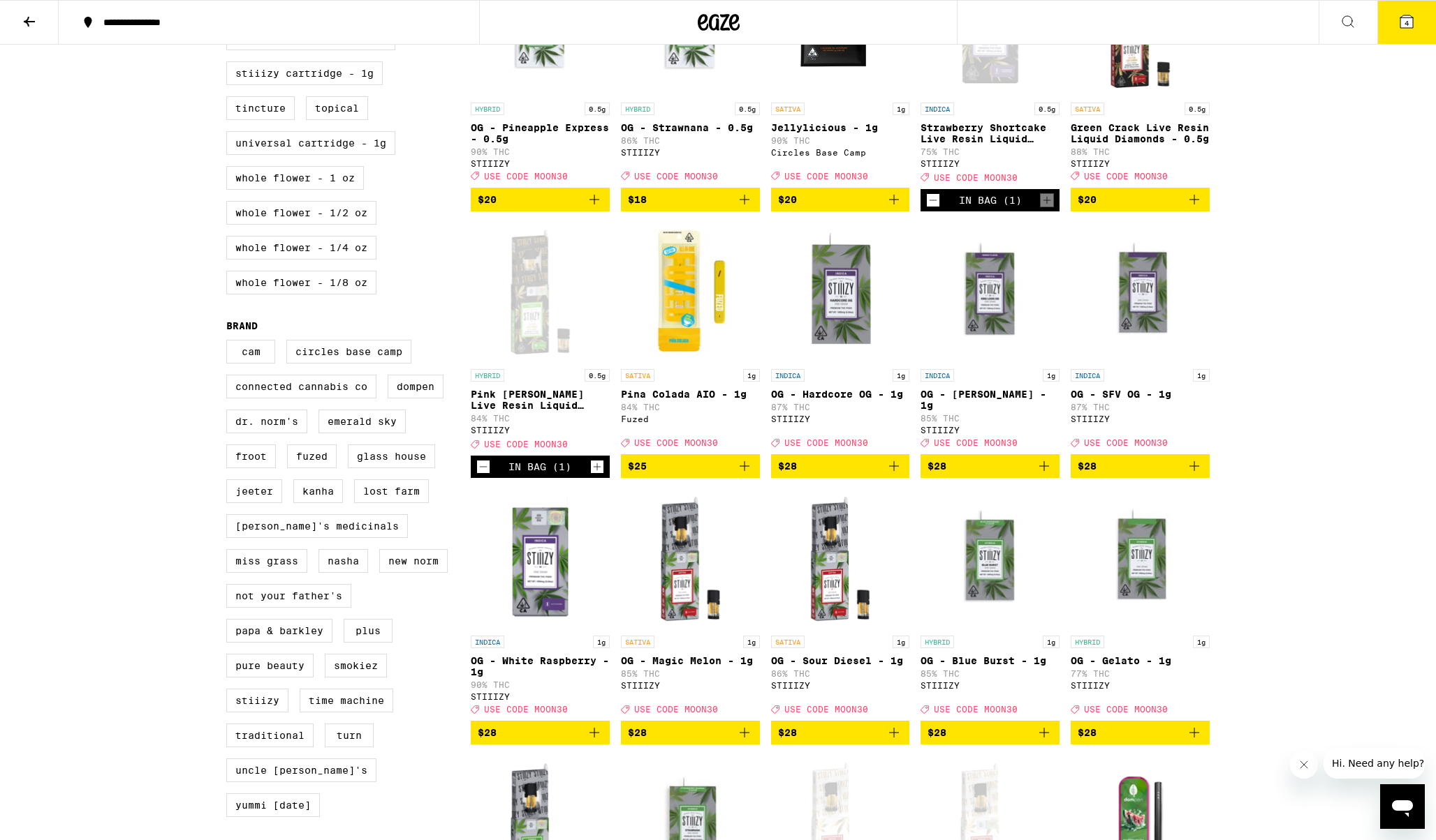
click at [1407, 24] on span "4" at bounding box center [1406, 22] width 4 height 8
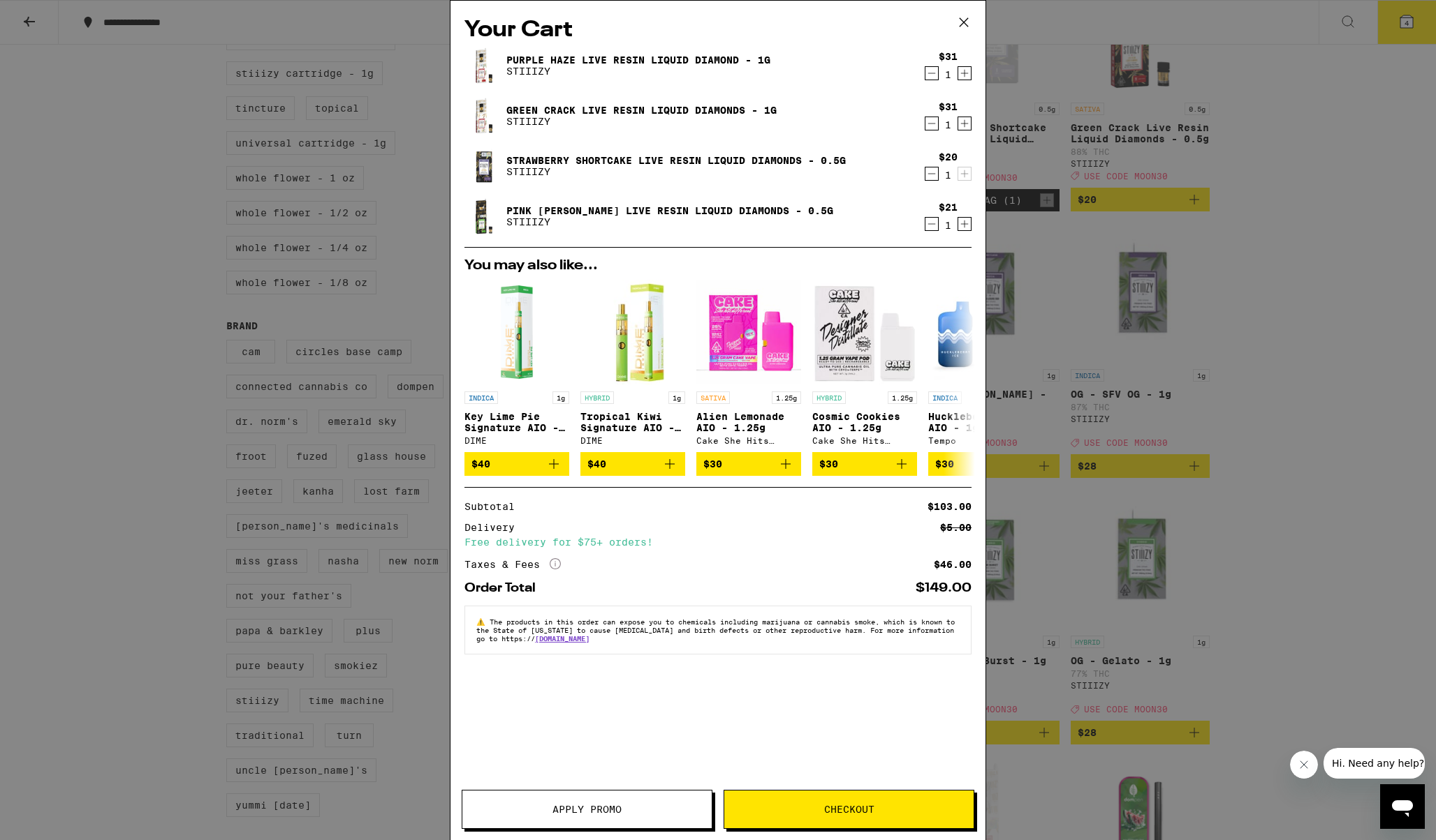
click at [584, 822] on button "Apply Promo" at bounding box center [587, 810] width 251 height 39
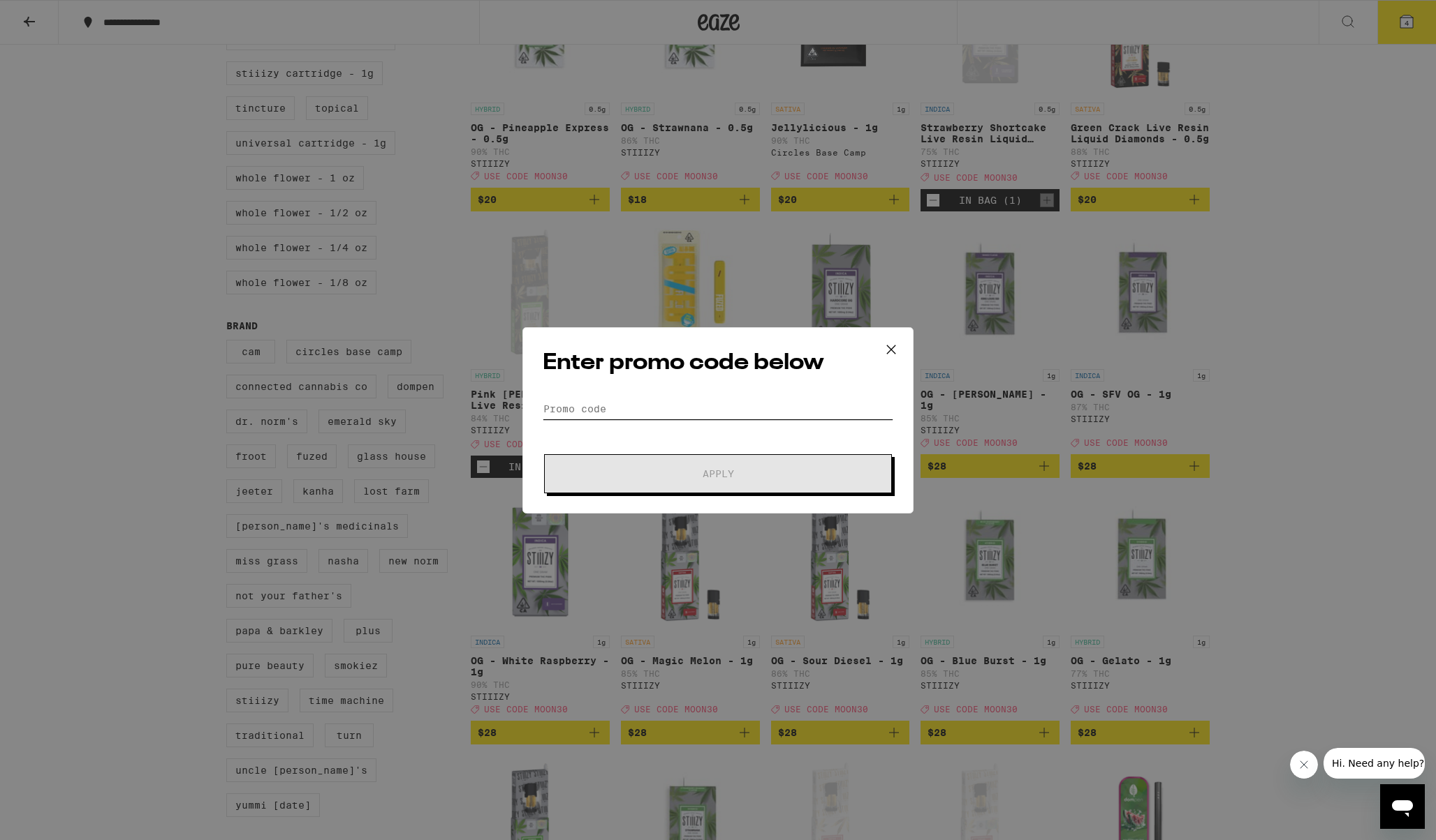
click at [588, 403] on input "Promo Code" at bounding box center [718, 408] width 351 height 21
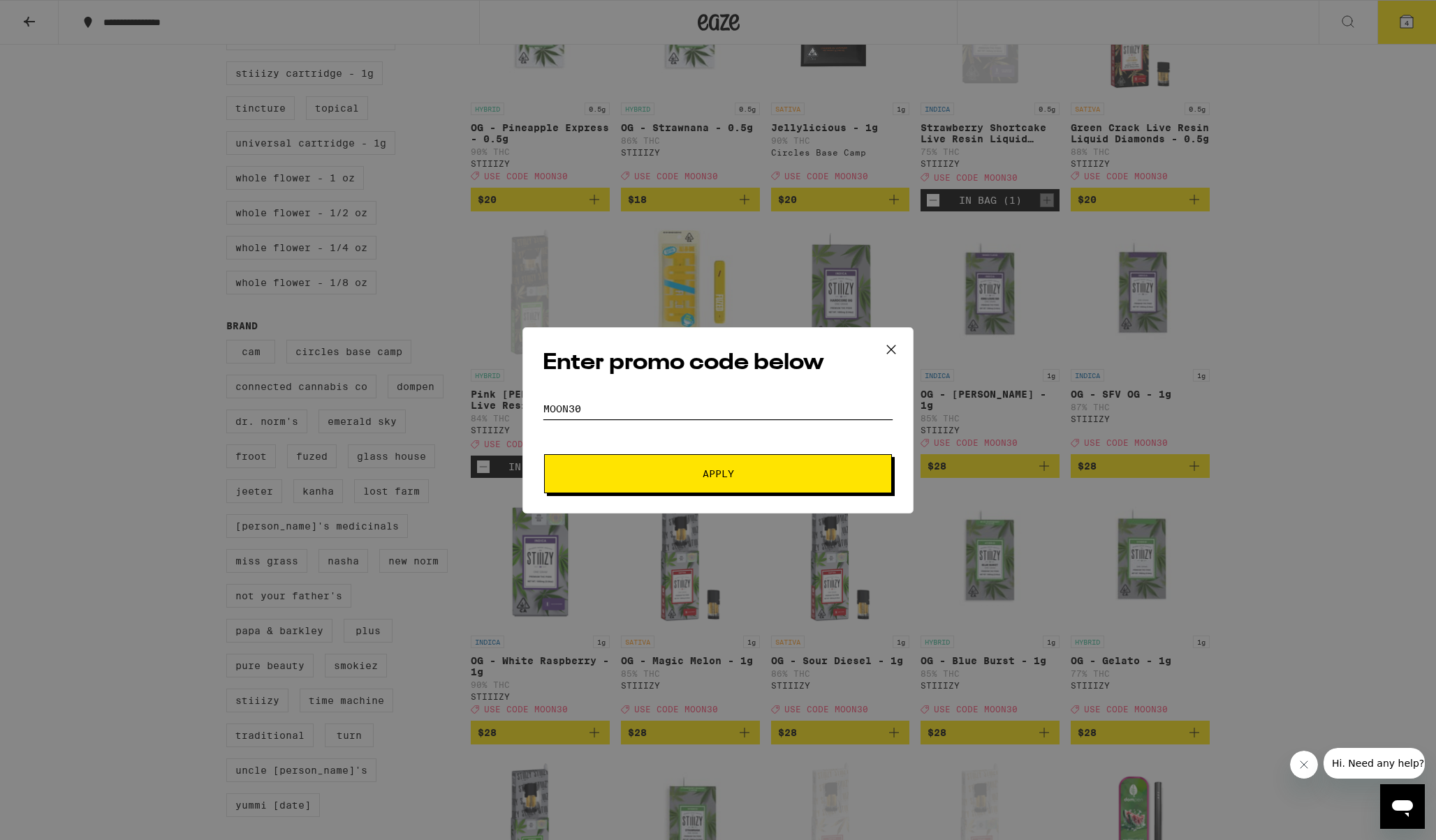
type input "moon30"
click at [544, 454] on button "Apply" at bounding box center [717, 474] width 347 height 39
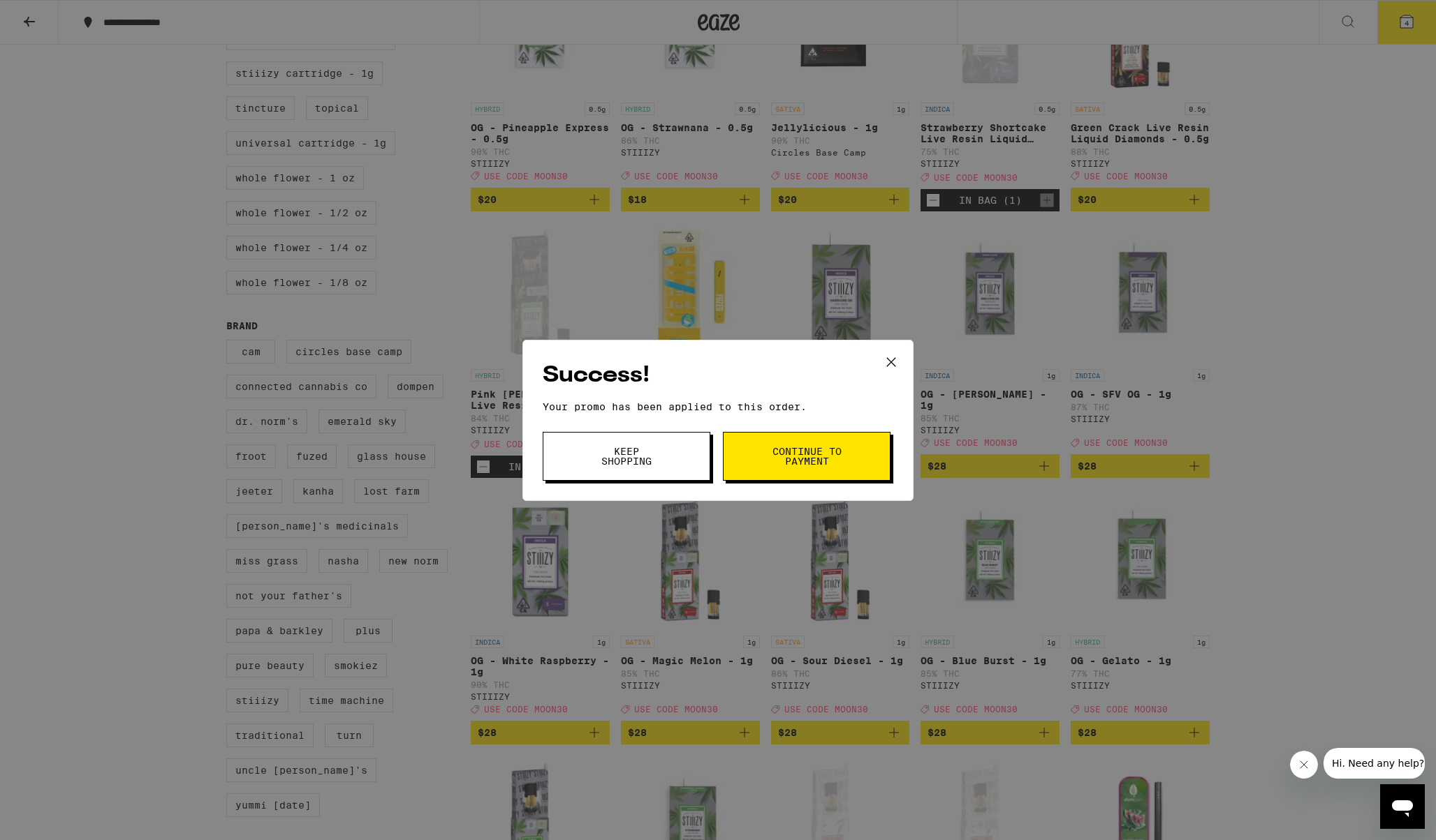
click at [757, 456] on button "Continue to payment" at bounding box center [806, 456] width 168 height 49
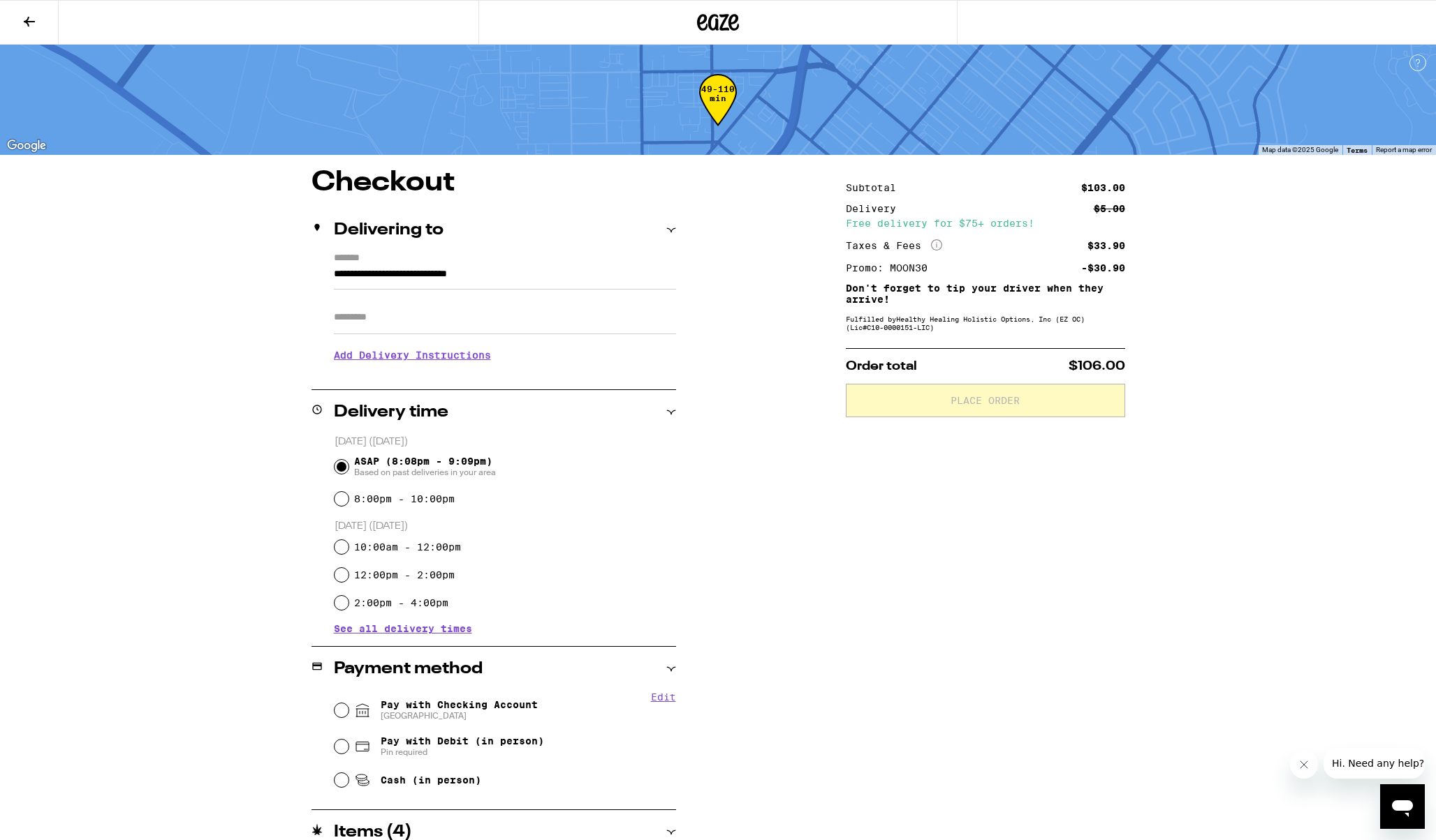
click at [414, 714] on span "[GEOGRAPHIC_DATA]" at bounding box center [459, 716] width 157 height 12
click at [348, 714] on input "Pay with Checking Account CHASE COLLEGE" at bounding box center [342, 711] width 14 height 14
radio input "true"
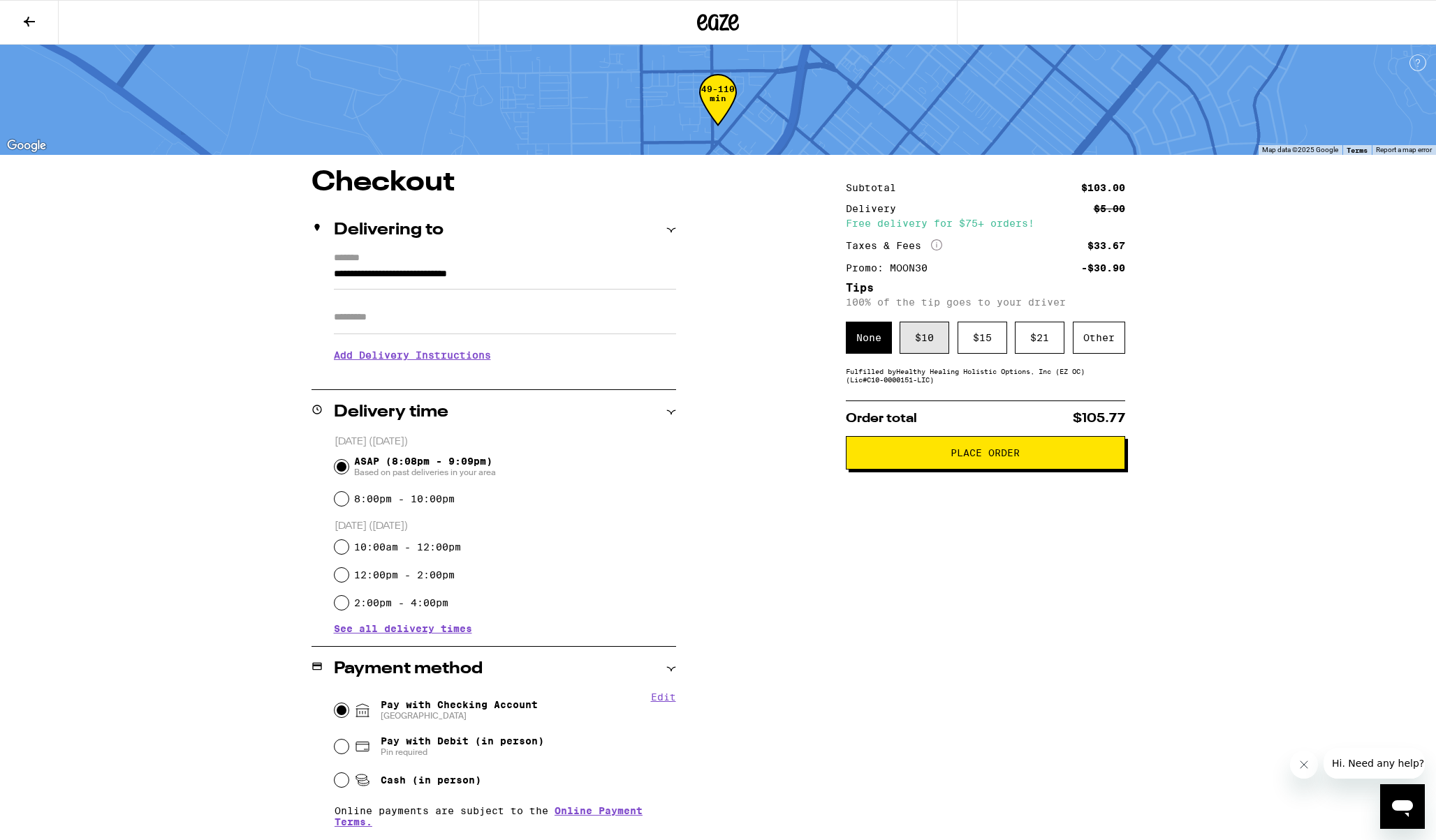
click at [914, 342] on div "$ 10" at bounding box center [924, 337] width 50 height 32
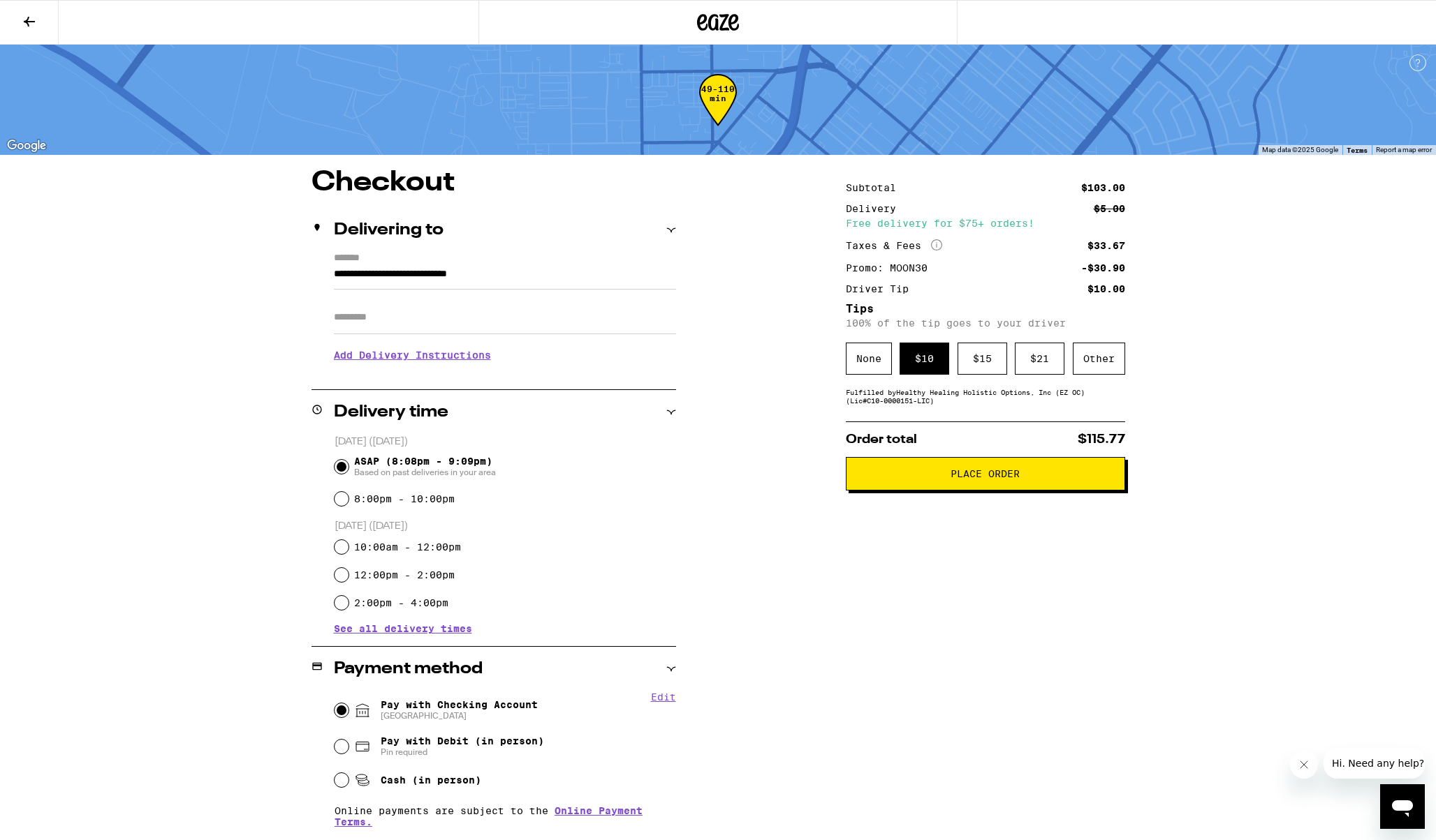
click at [893, 470] on button "Place Order" at bounding box center [985, 474] width 280 height 34
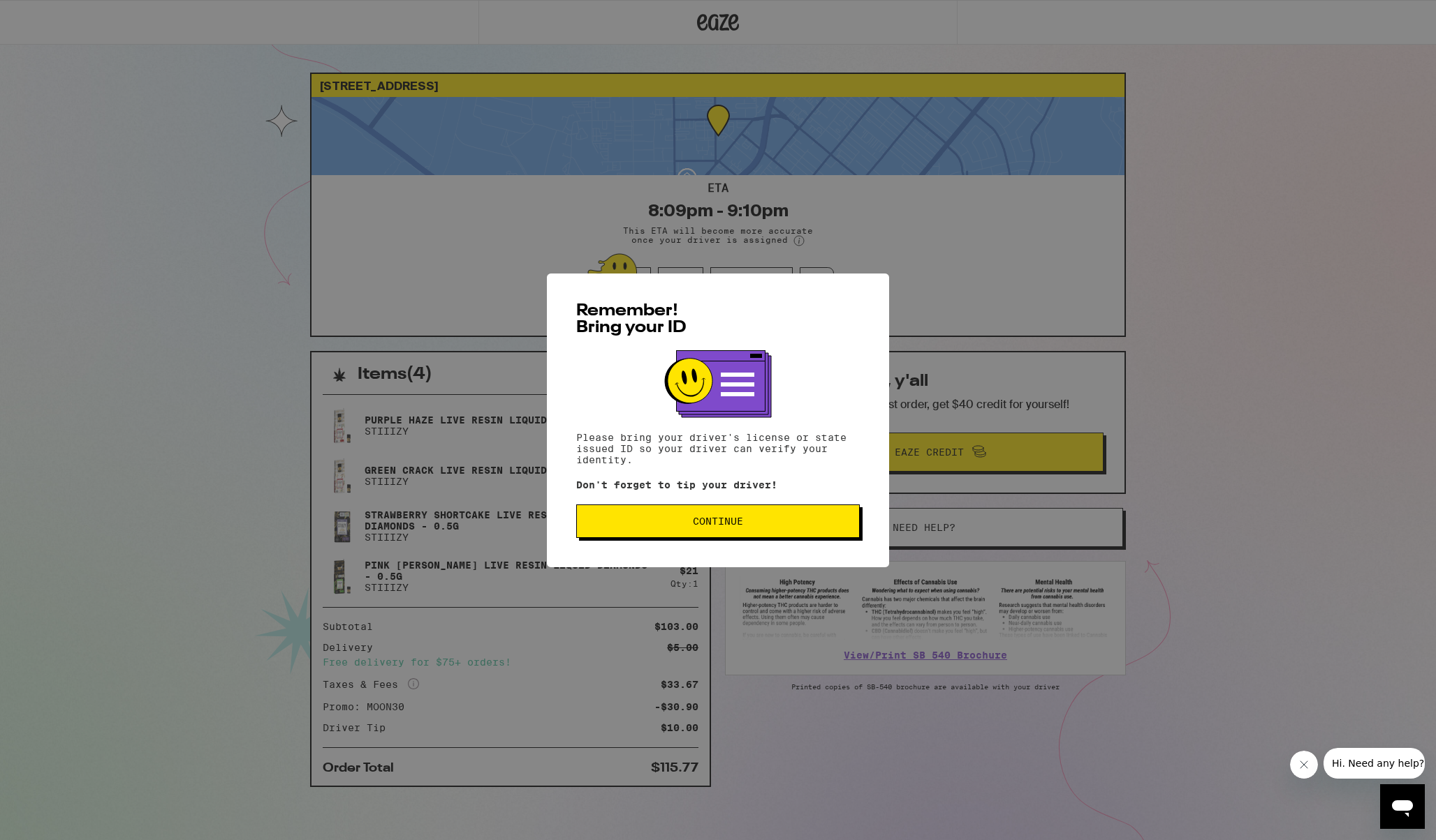
click at [583, 545] on div "Remember! Bring your ID Please bring your driver's license or state issued ID s…" at bounding box center [717, 420] width 342 height 294
click at [610, 527] on span "Continue" at bounding box center [717, 521] width 260 height 10
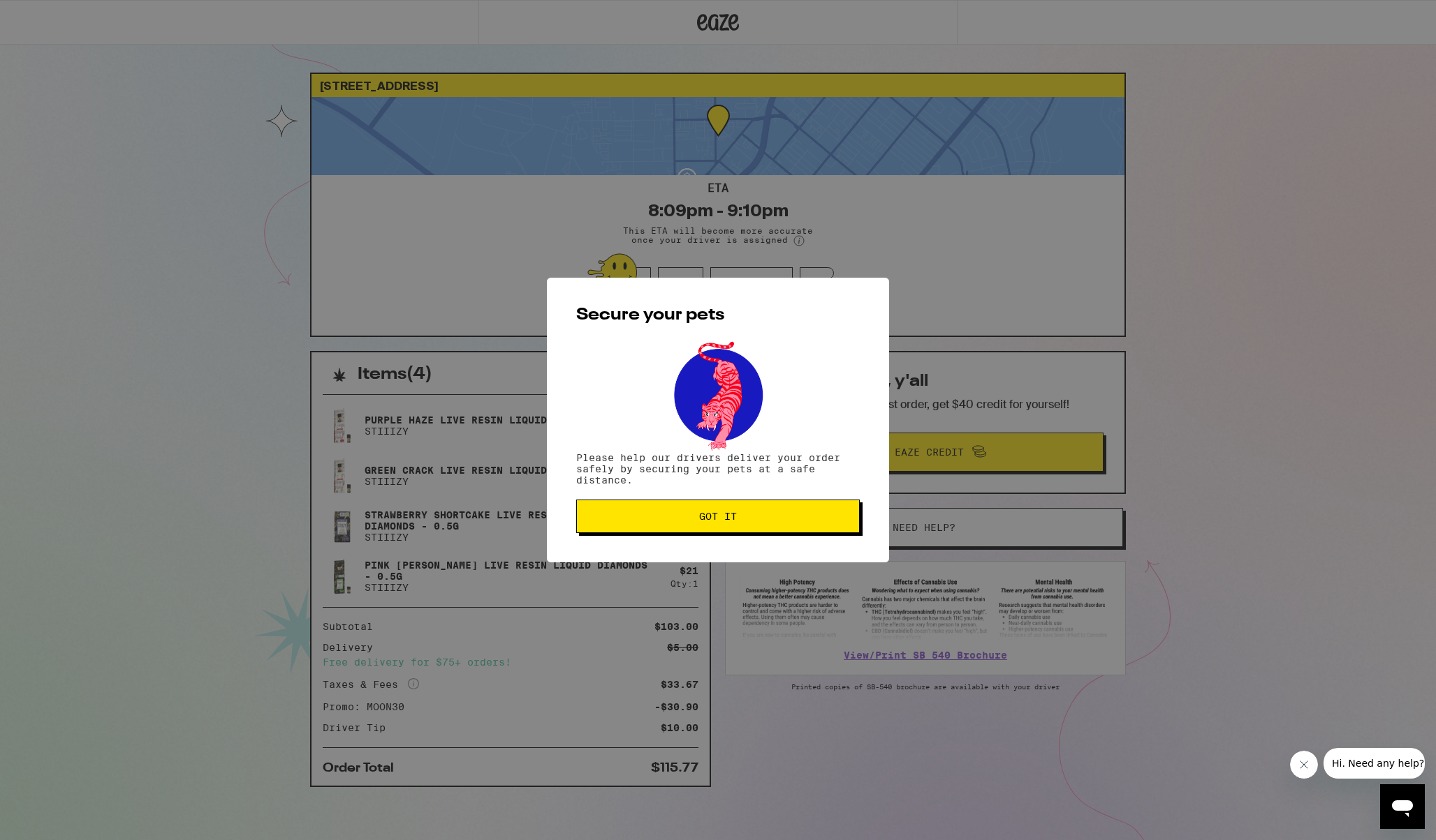
click at [610, 528] on button "Got it" at bounding box center [717, 517] width 283 height 34
